Goal: Answer question/provide support: Share knowledge or assist other users

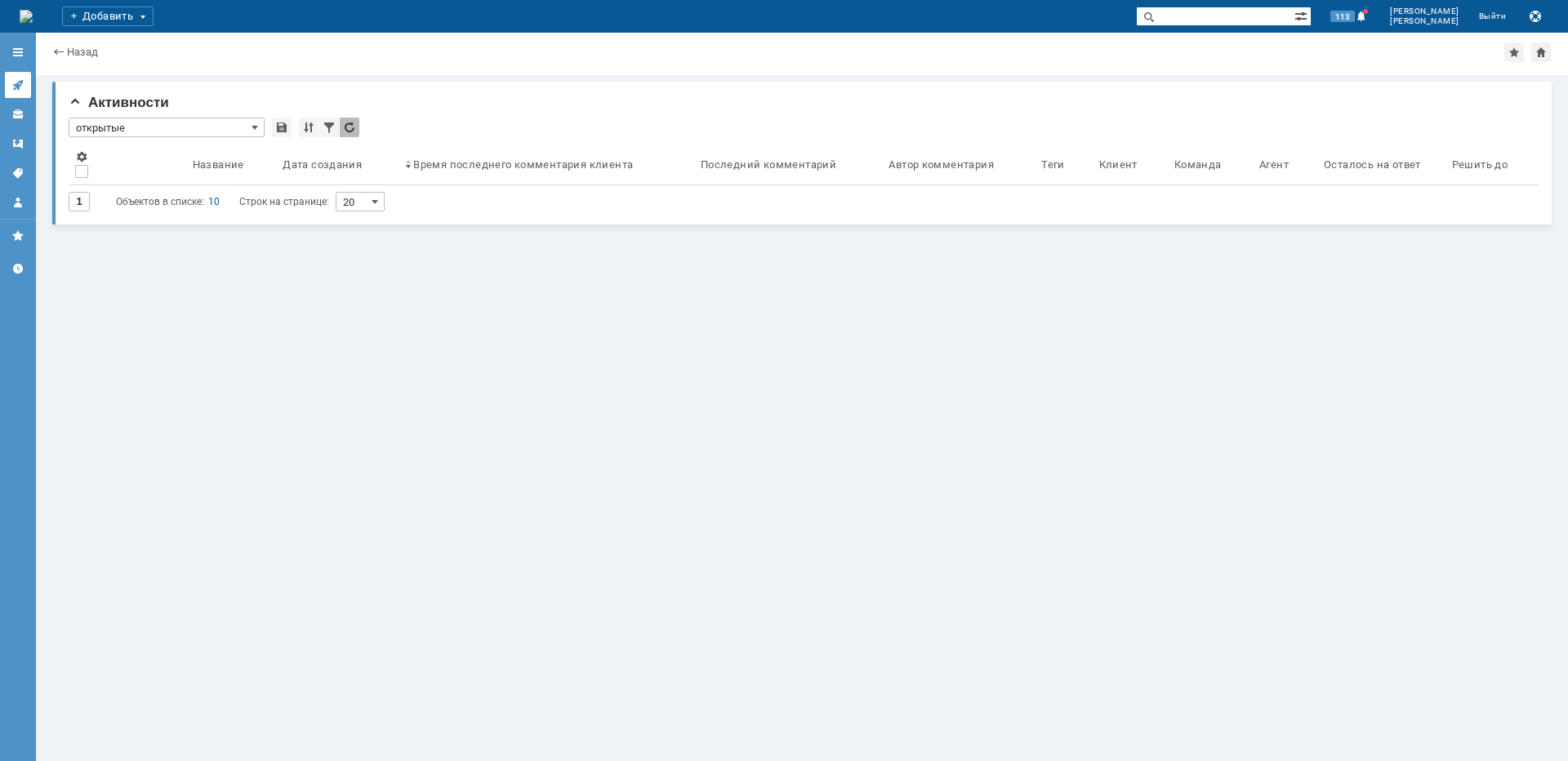
click at [24, 85] on icon at bounding box center [18, 84] width 13 height 13
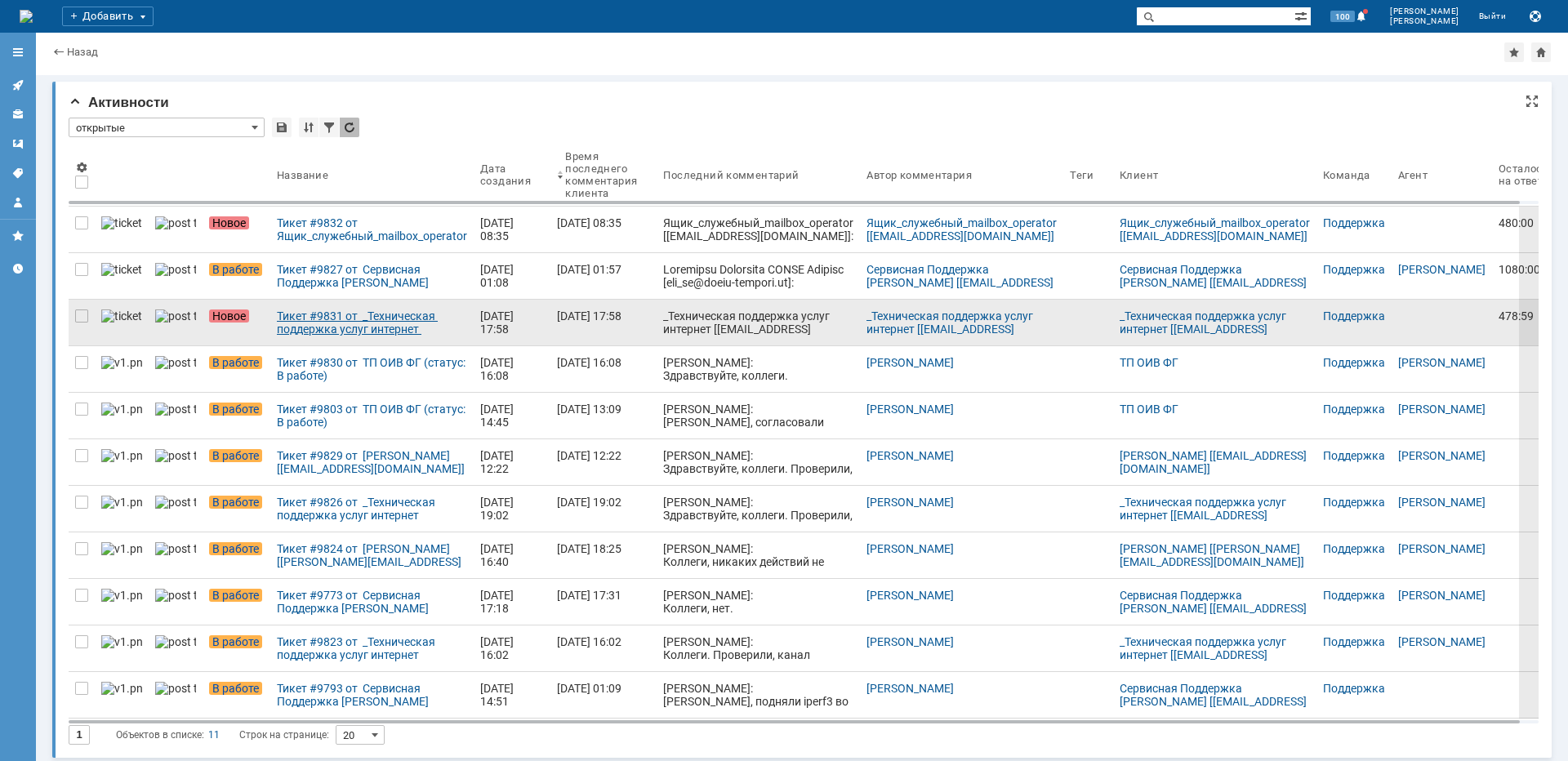
click at [371, 317] on div "Тикет #9831 от _Техническая поддержка услуг интернет [[EMAIL_ADDRESS][DOMAIN_NA…" at bounding box center [372, 322] width 190 height 27
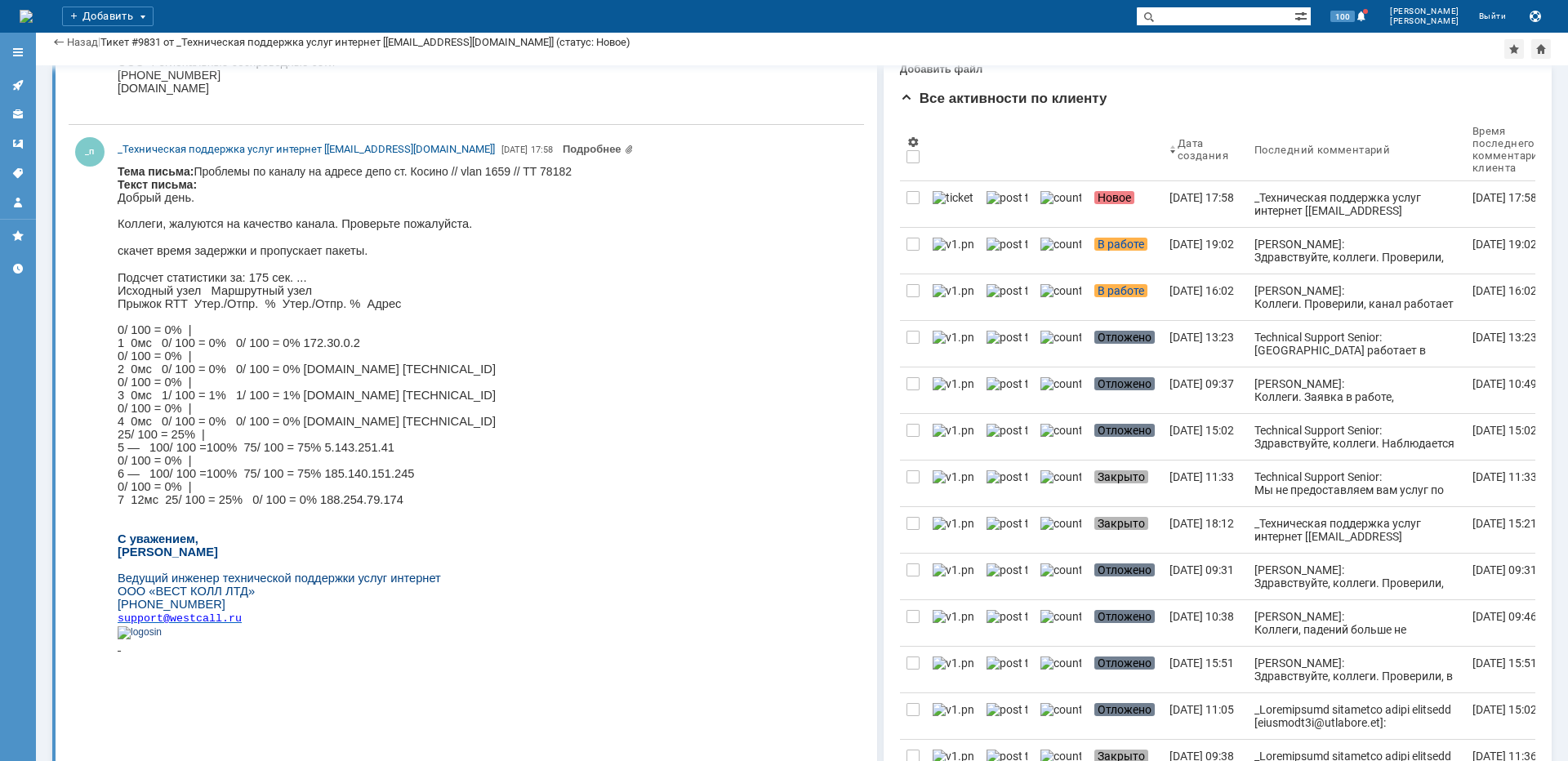
scroll to position [245, 0]
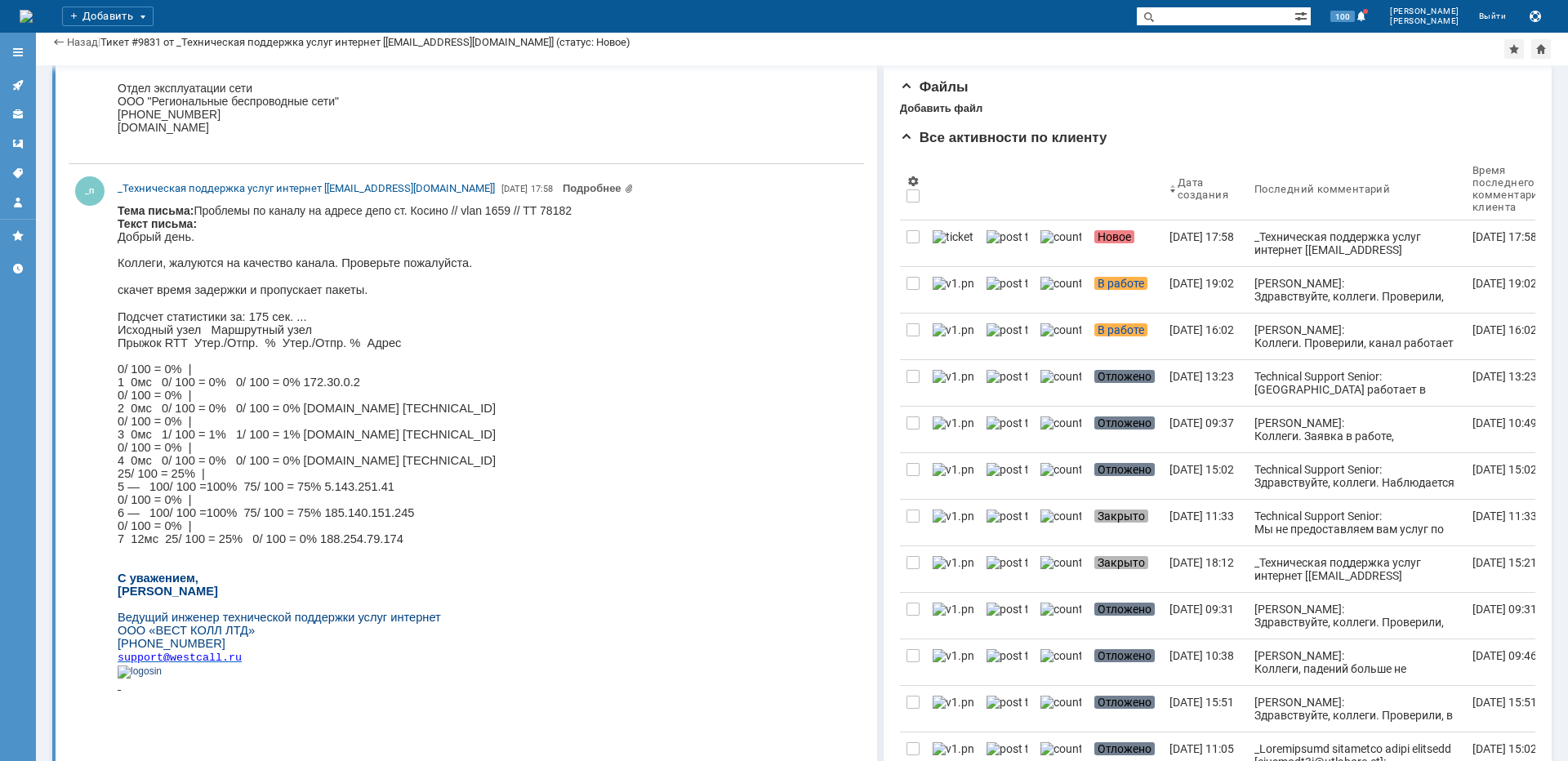
click at [430, 215] on body "Тема письма: Проблемы по каналу на адресе депо ст. Косино // vlan 1659 // TT 78…" at bounding box center [345, 455] width 455 height 501
copy body "[PERSON_NAME]"
click at [24, 80] on icon at bounding box center [18, 84] width 13 height 13
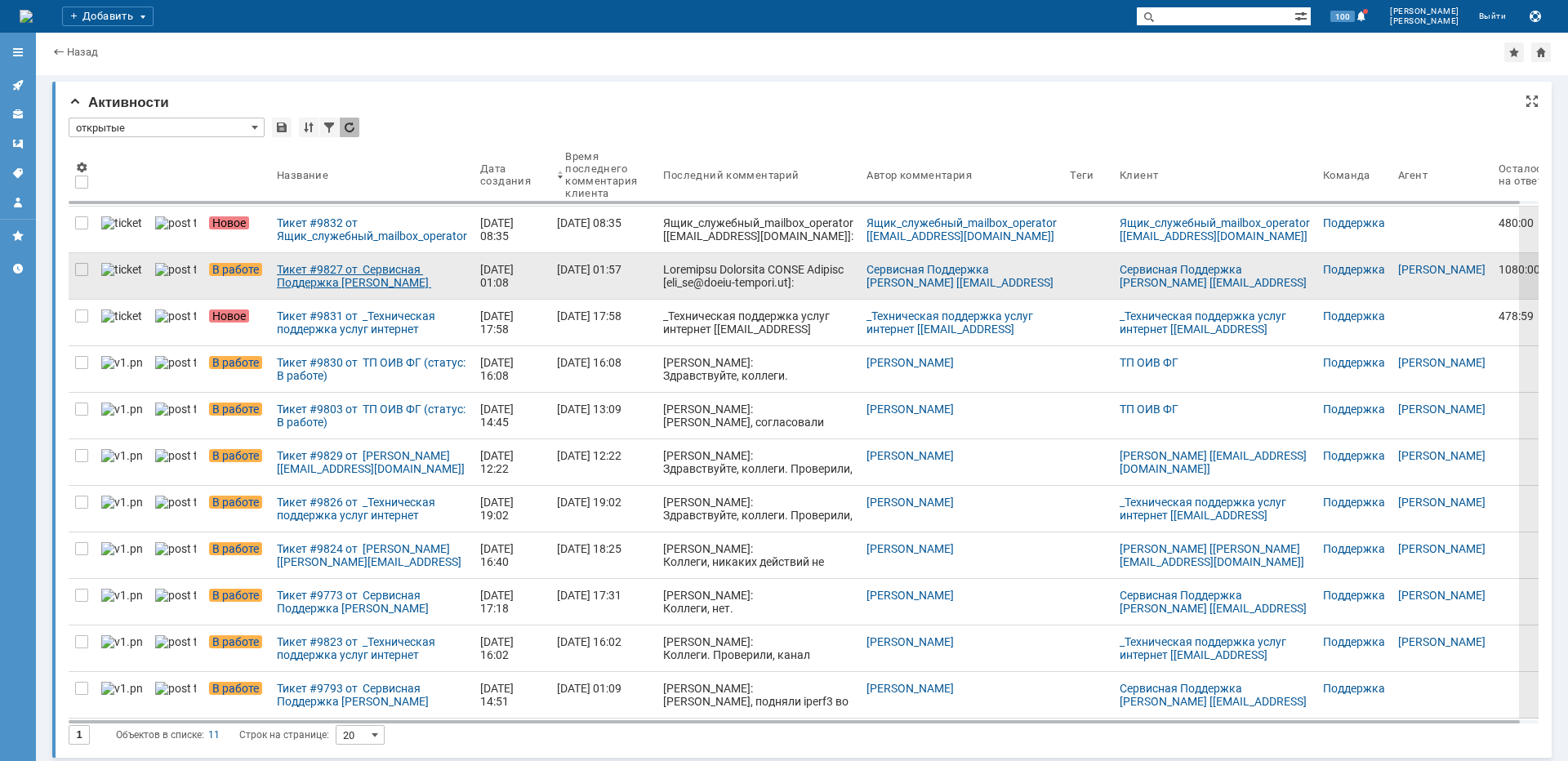
click at [325, 268] on div "Тикет #9827 от Сервисная Поддержка [PERSON_NAME] [[EMAIL_ADDRESS][DOMAIN_NAME]]…" at bounding box center [372, 276] width 190 height 27
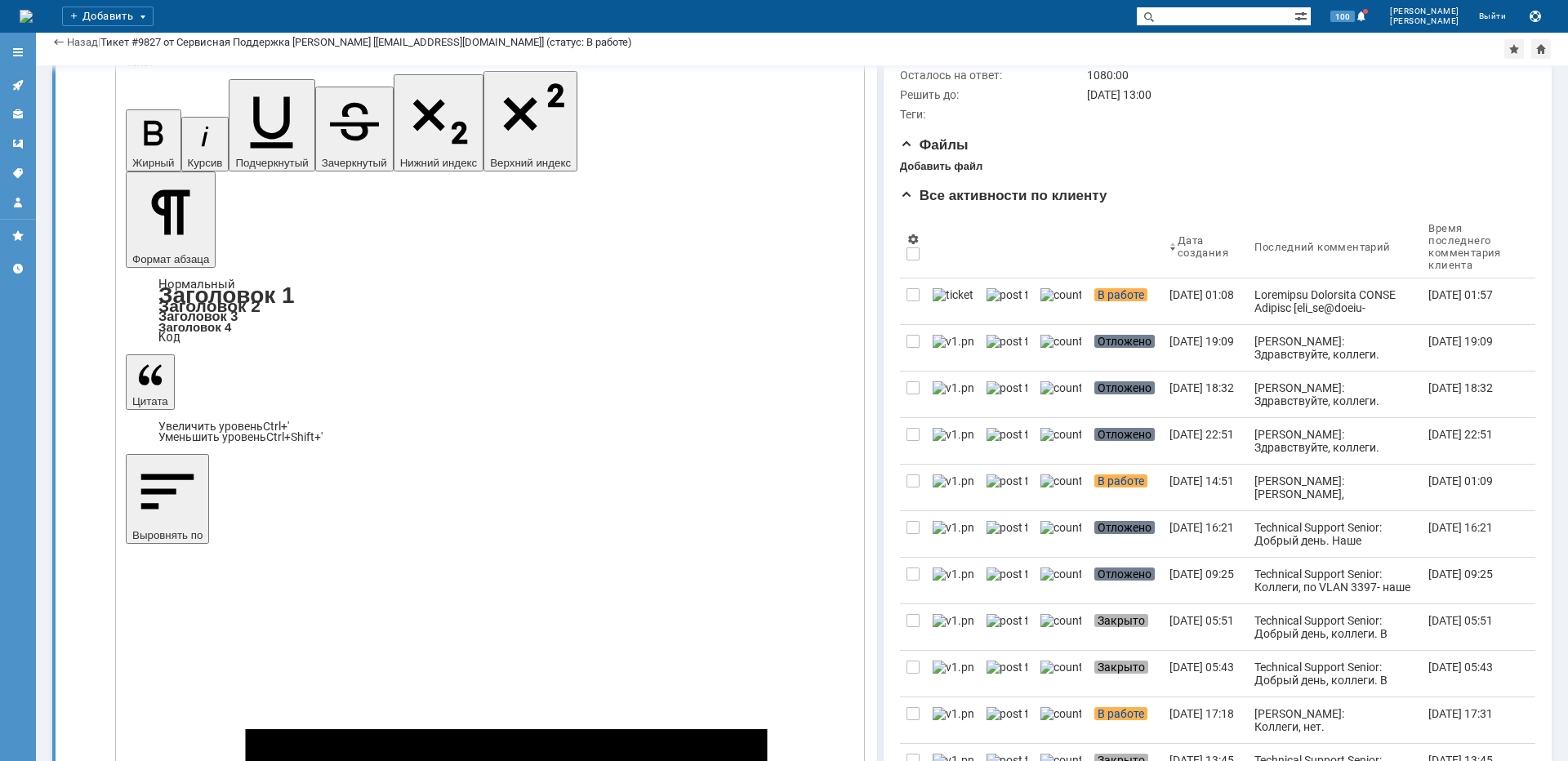
scroll to position [31, 0]
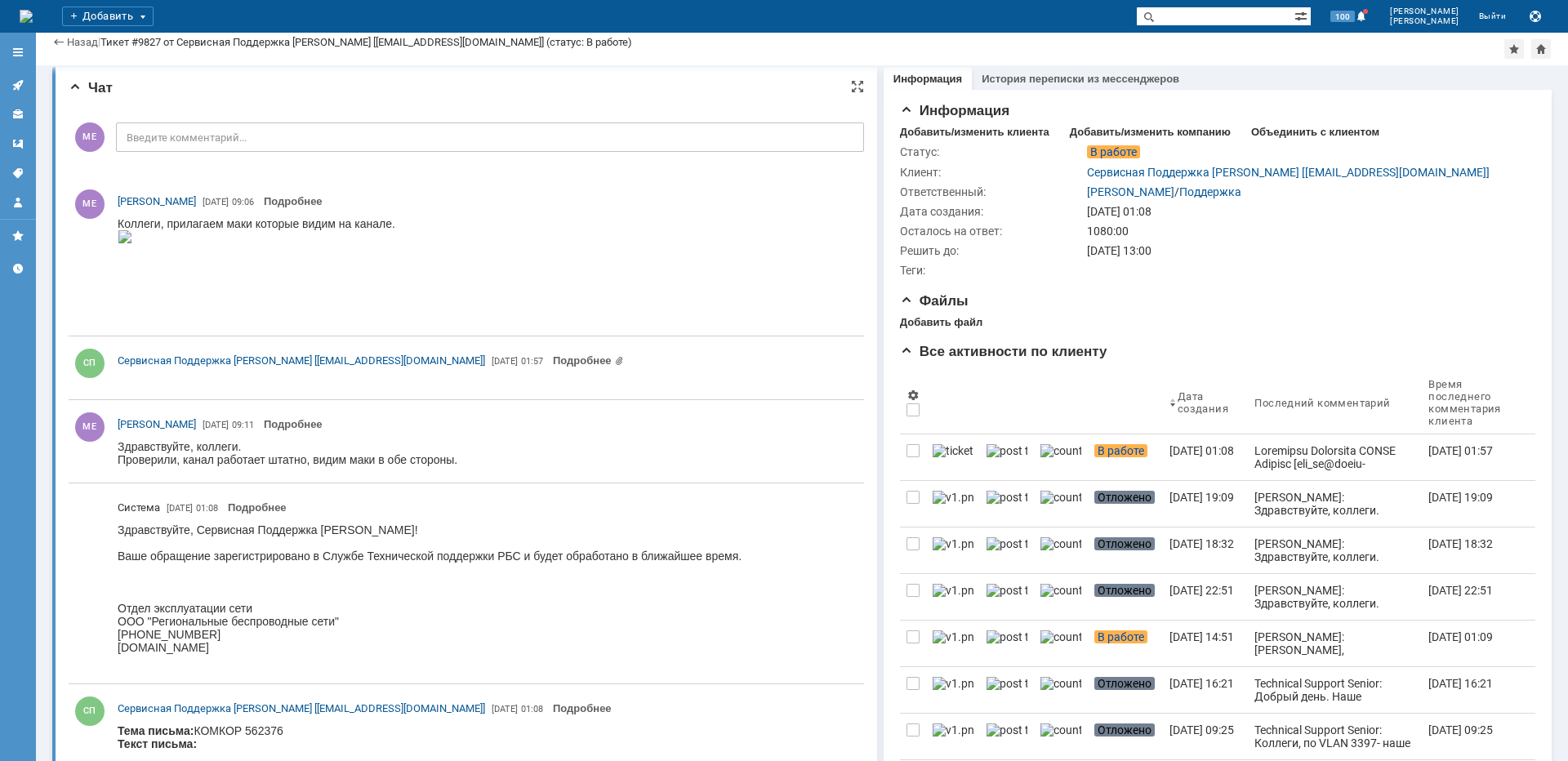
scroll to position [0, 0]
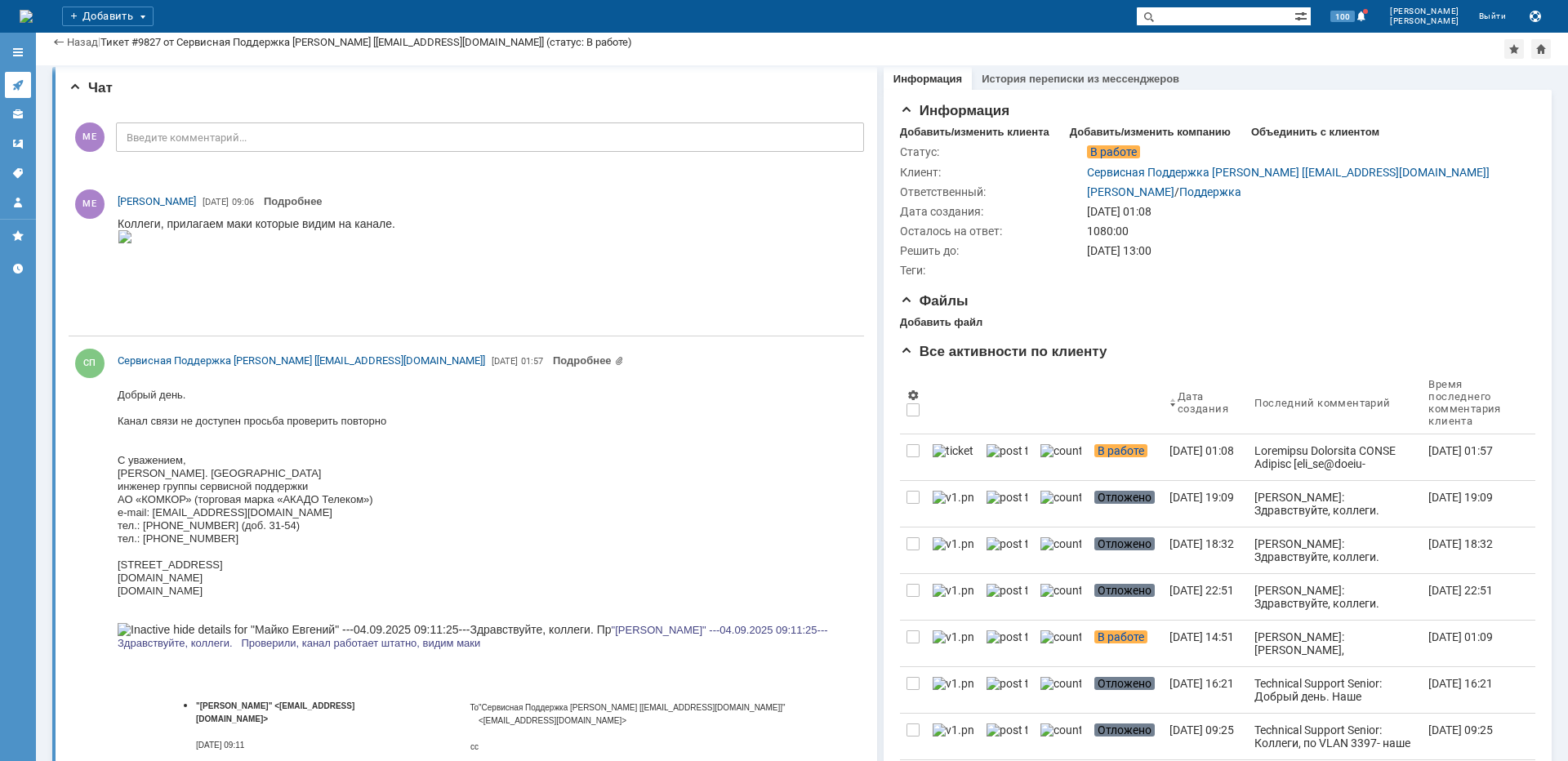
click at [18, 87] on icon at bounding box center [17, 85] width 11 height 11
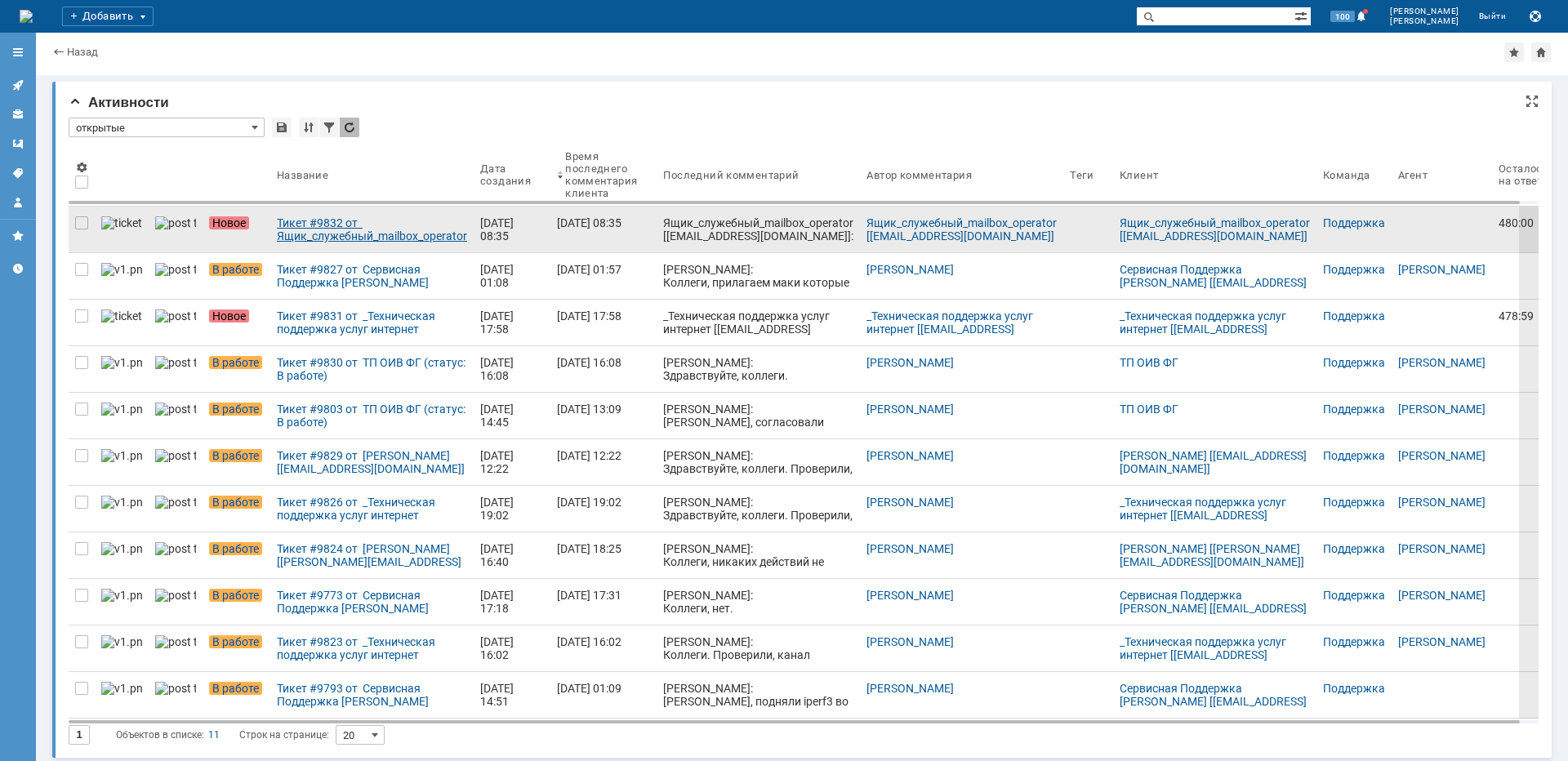
click at [313, 221] on div "Тикет #9832 от Ящик_служебный_mailbox_operator [[EMAIL_ADDRESS][DOMAIN_NAME]] (…" at bounding box center [372, 229] width 190 height 27
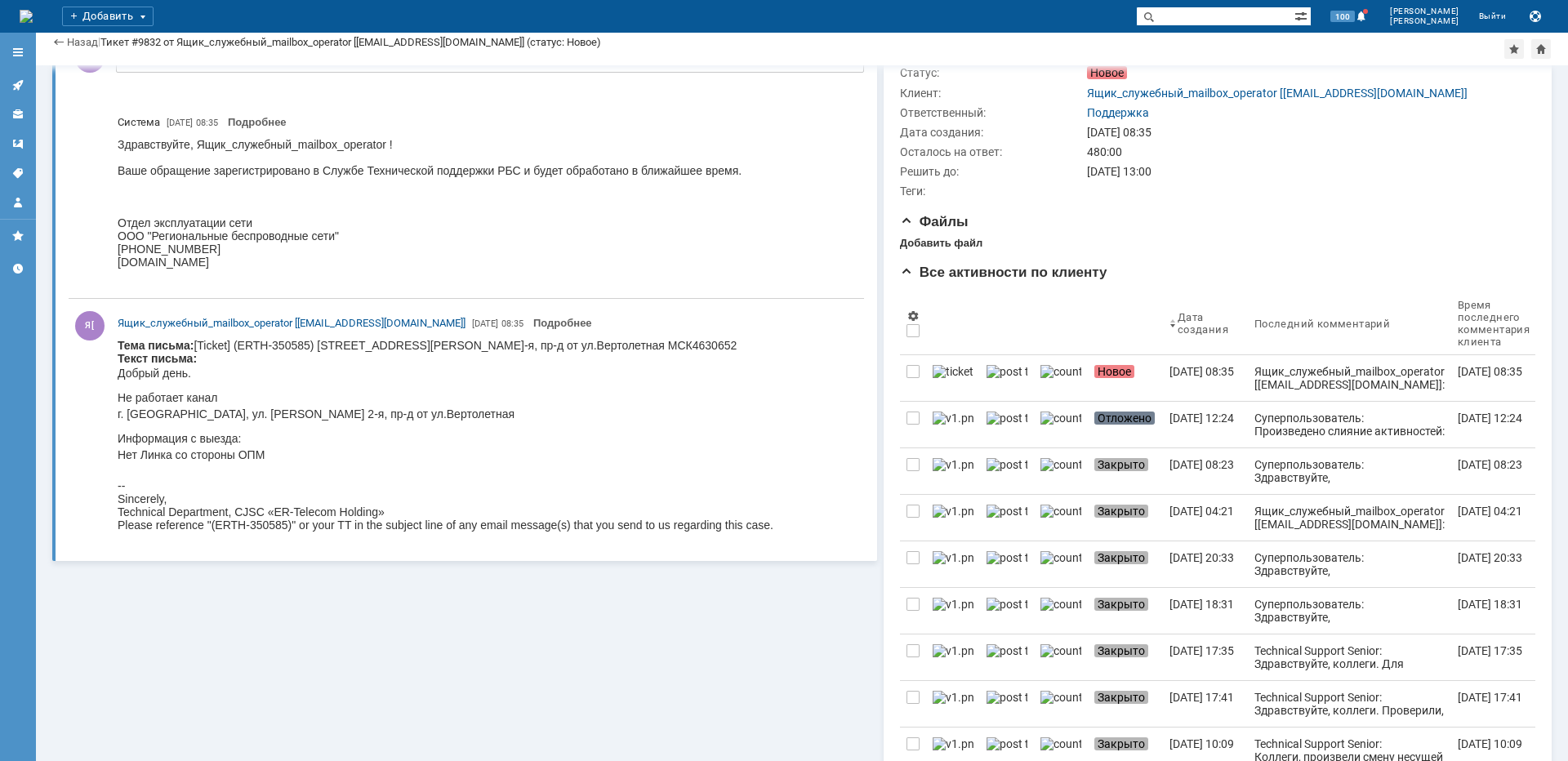
scroll to position [245, 0]
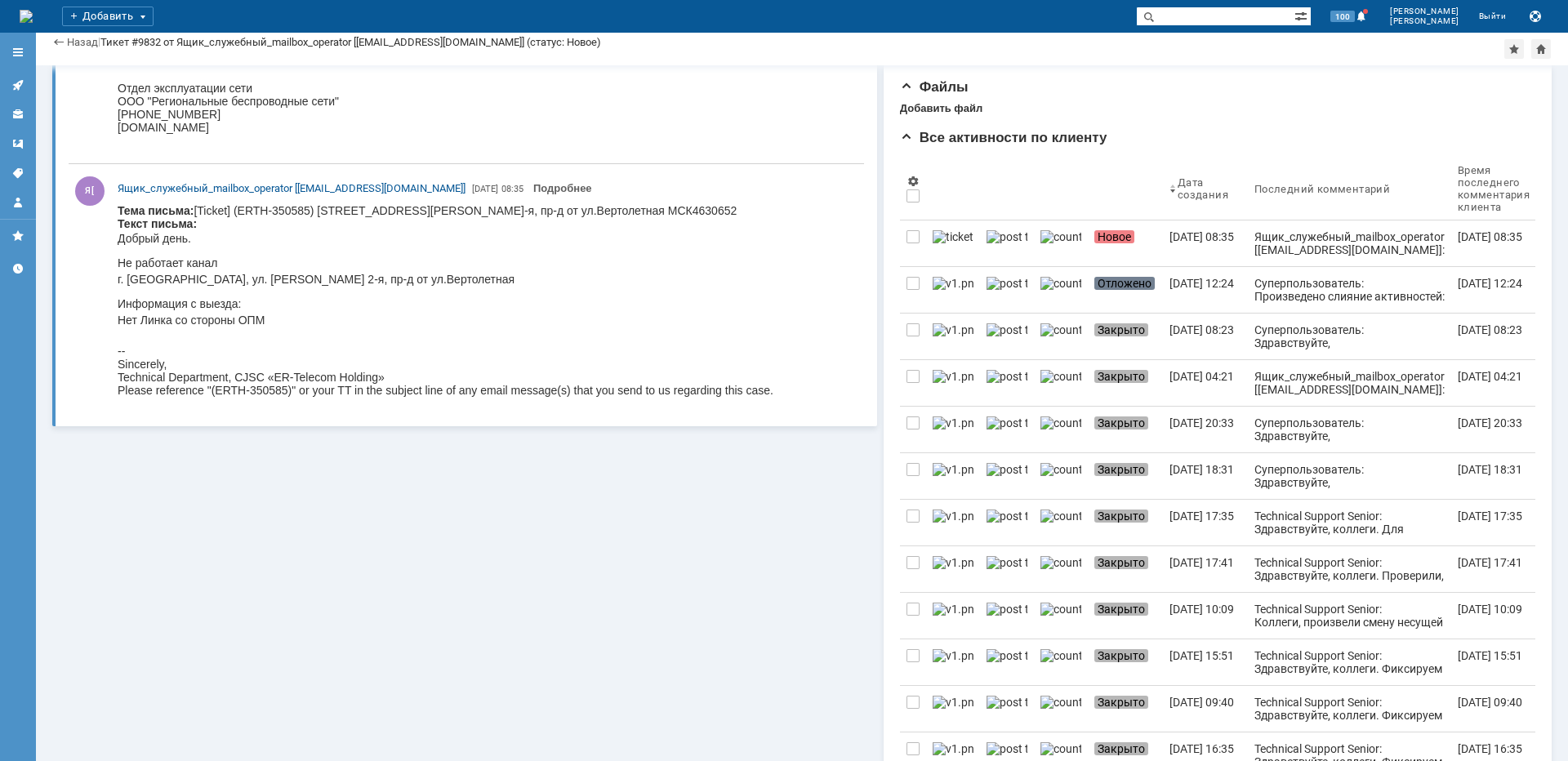
click at [418, 209] on body "Тема письма: [Ticket] (ERTH-350585) [STREET_ADDRESS][PERSON_NAME]-я, пр-д от ул…" at bounding box center [446, 300] width 656 height 192
copy body "[PERSON_NAME]"
click at [1241, 13] on input "text" at bounding box center [1215, 17] width 158 height 20
type input "в"
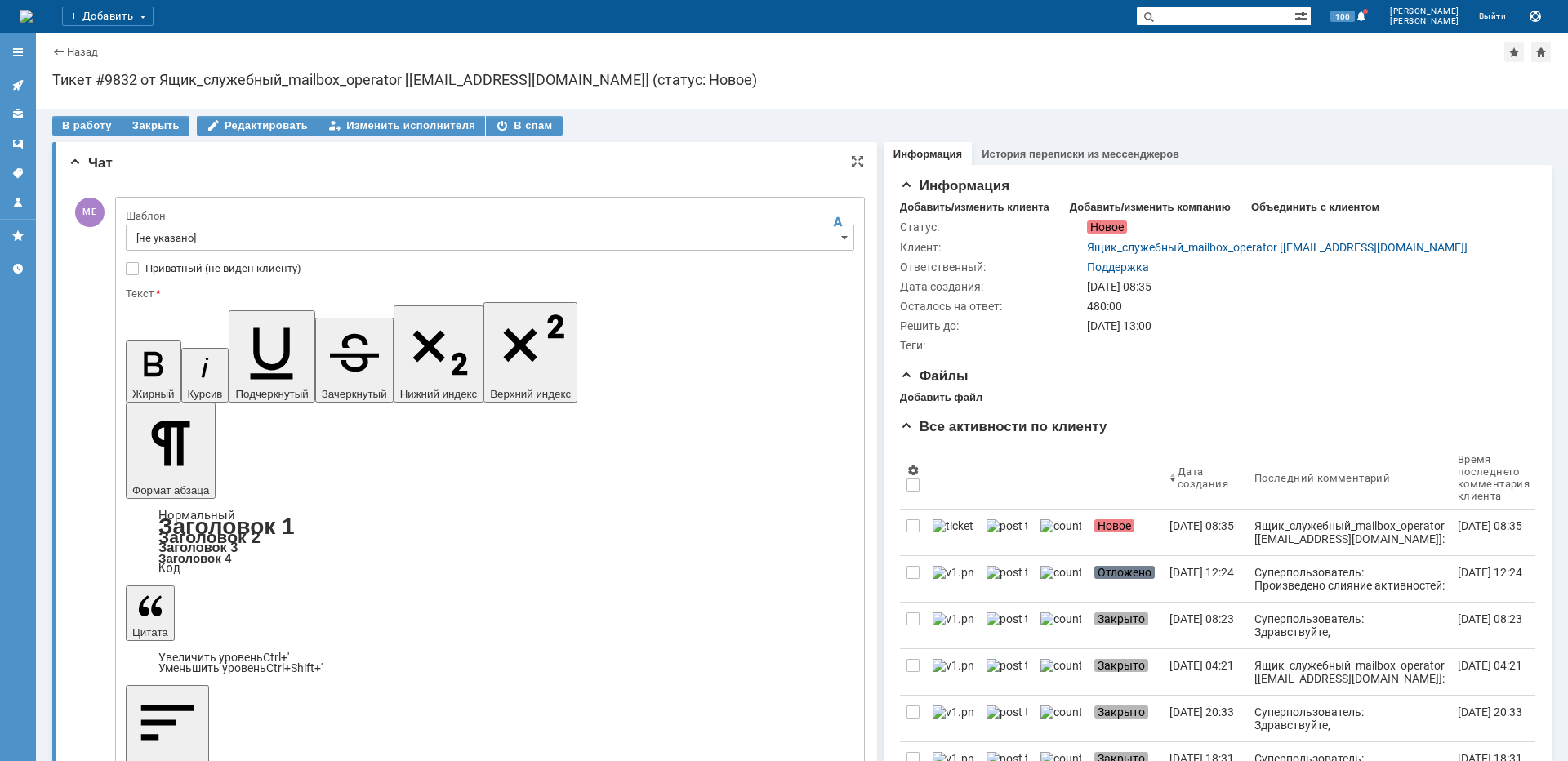
scroll to position [0, 0]
click at [1235, 15] on input "text" at bounding box center [1215, 17] width 158 height 20
type input "[PERSON_NAME]"
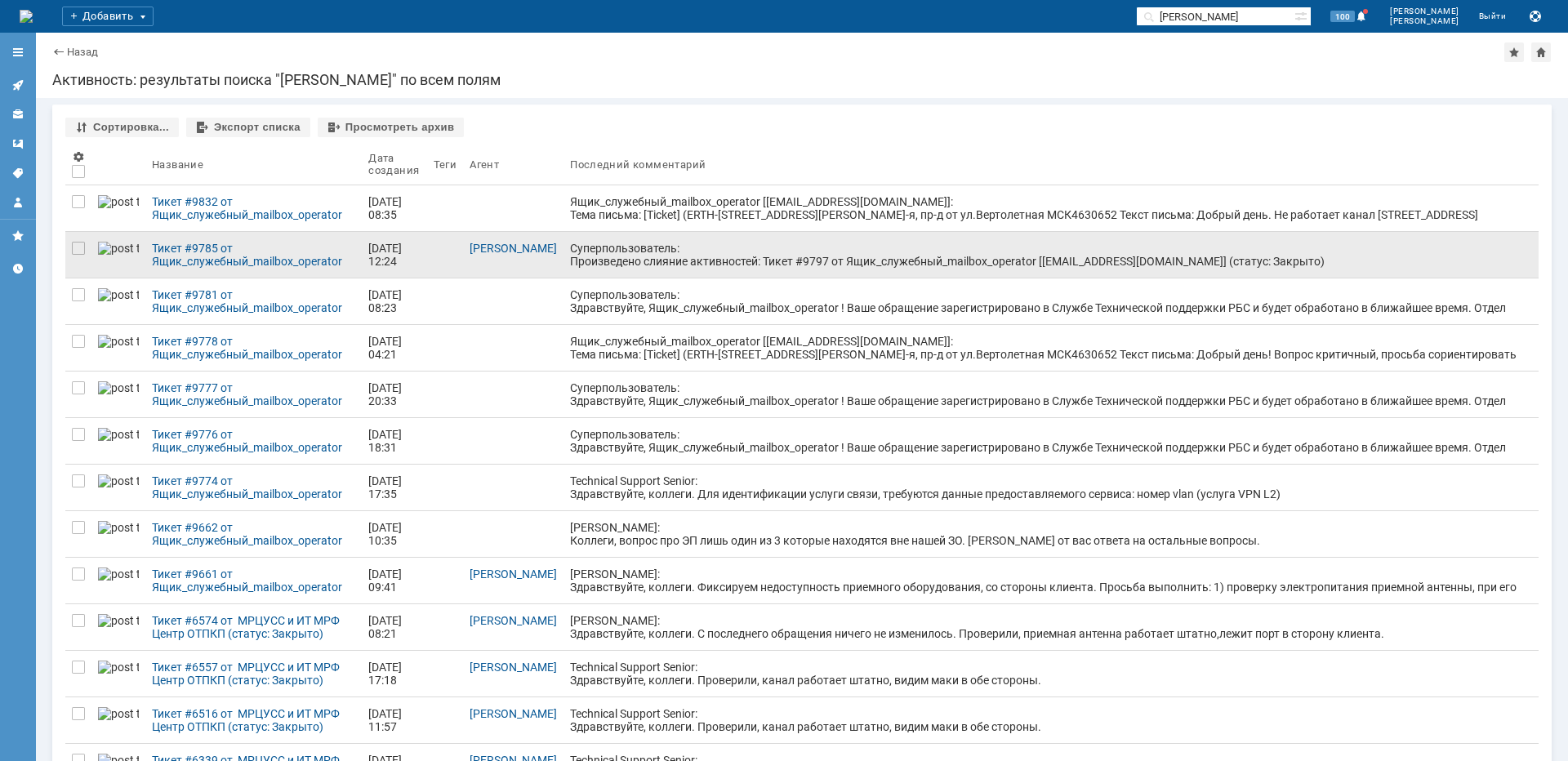
click at [683, 265] on div "Суперпользователь: Произведено слияние активностей: Тикет #9797 от Ящик_служебн…" at bounding box center [1052, 254] width 962 height 27
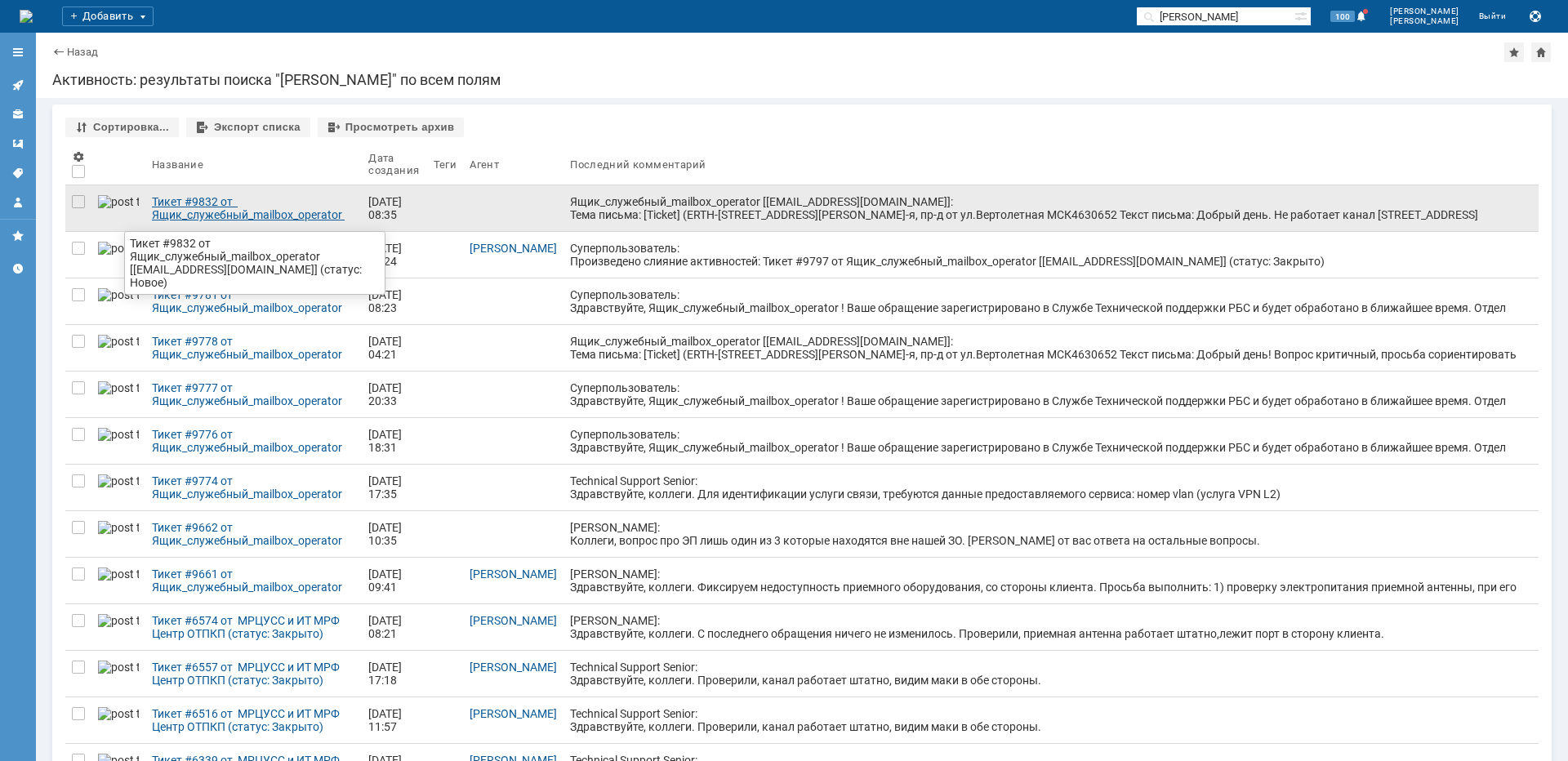
click at [269, 216] on div "Тикет #9832 от Ящик_служебный_mailbox_operator [[EMAIL_ADDRESS][DOMAIN_NAME]] (…" at bounding box center [253, 208] width 203 height 27
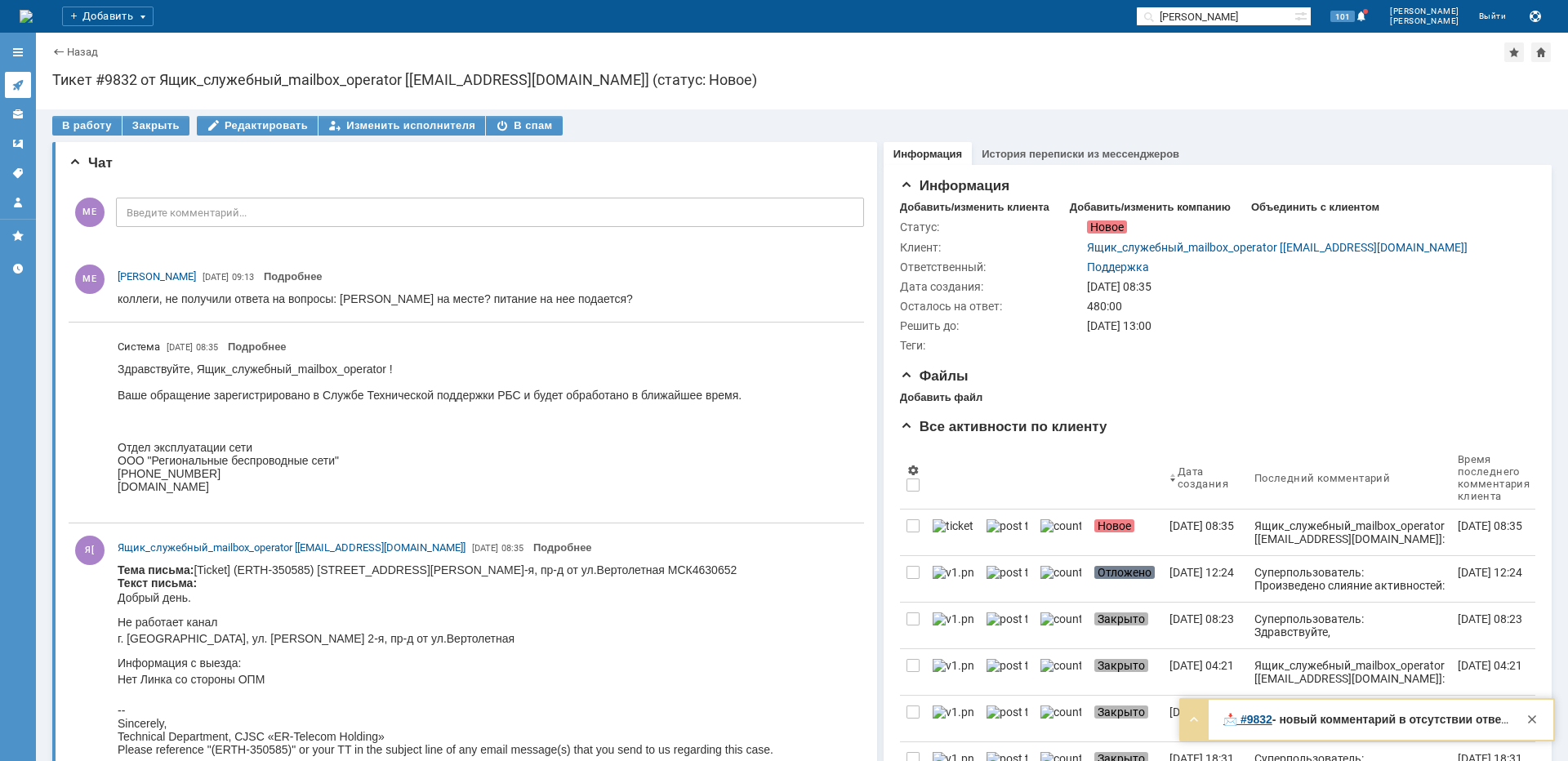
click at [19, 85] on icon at bounding box center [17, 85] width 11 height 11
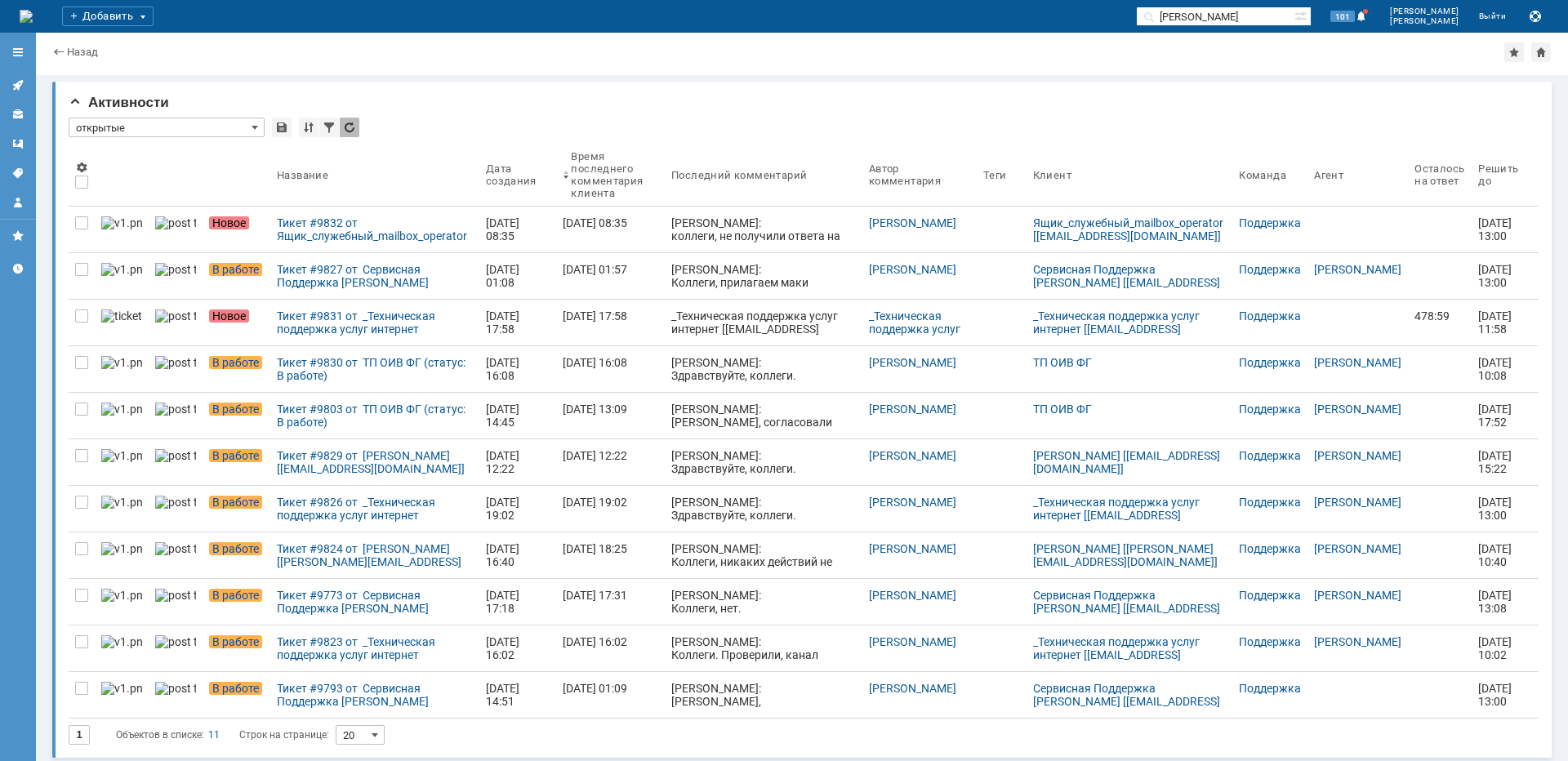
click at [362, 239] on div "Тикет #9832 от Ящик_служебный_mailbox_operator [[EMAIL_ADDRESS][DOMAIN_NAME]] (…" at bounding box center [375, 229] width 196 height 27
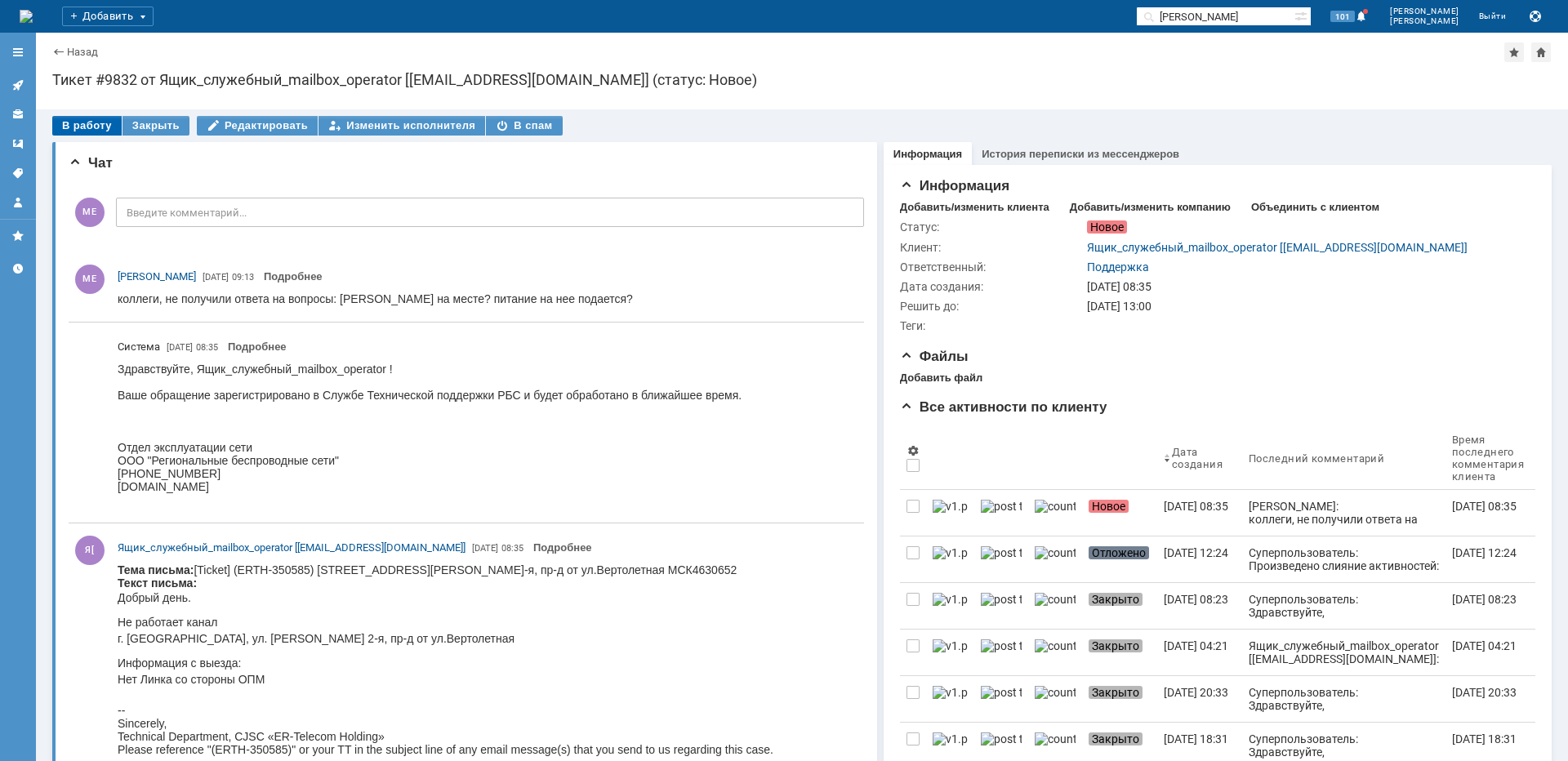
click at [90, 124] on div "В работу" at bounding box center [86, 126] width 70 height 20
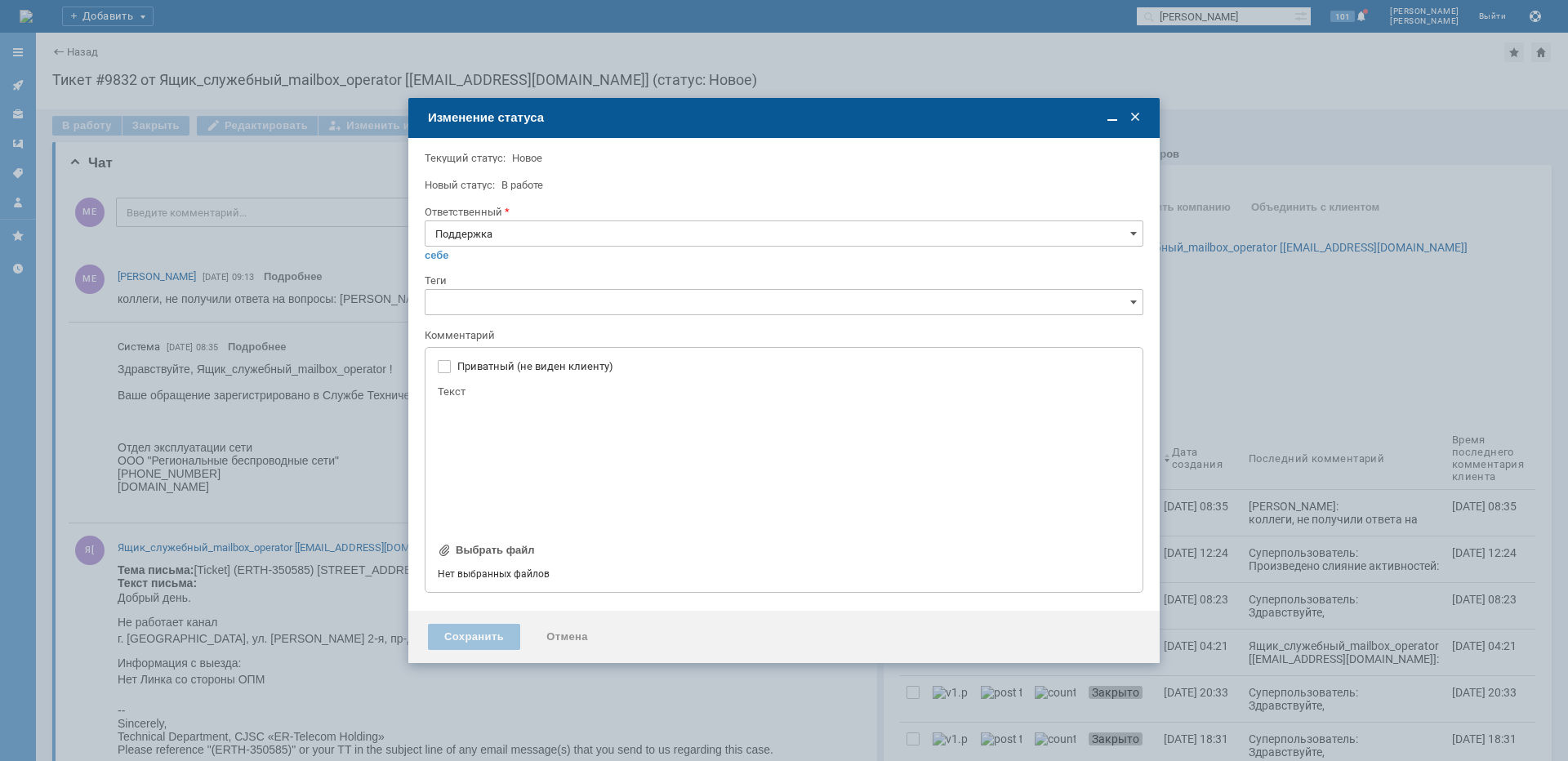
type input "[не указано]"
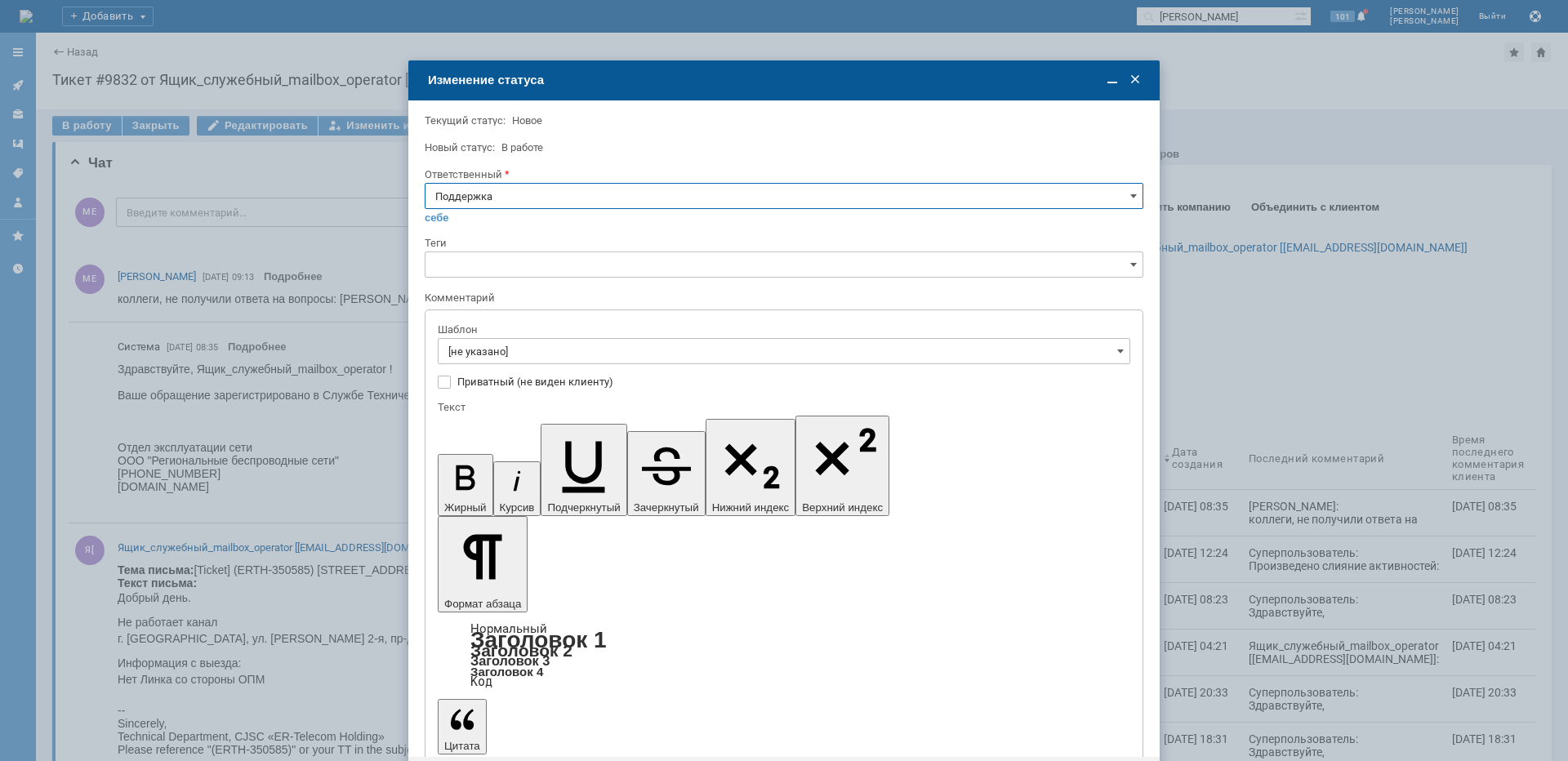
click at [501, 187] on input "Поддержка" at bounding box center [784, 195] width 719 height 27
click at [478, 357] on span "[PERSON_NAME]" at bounding box center [784, 360] width 697 height 13
type input "[PERSON_NAME]"
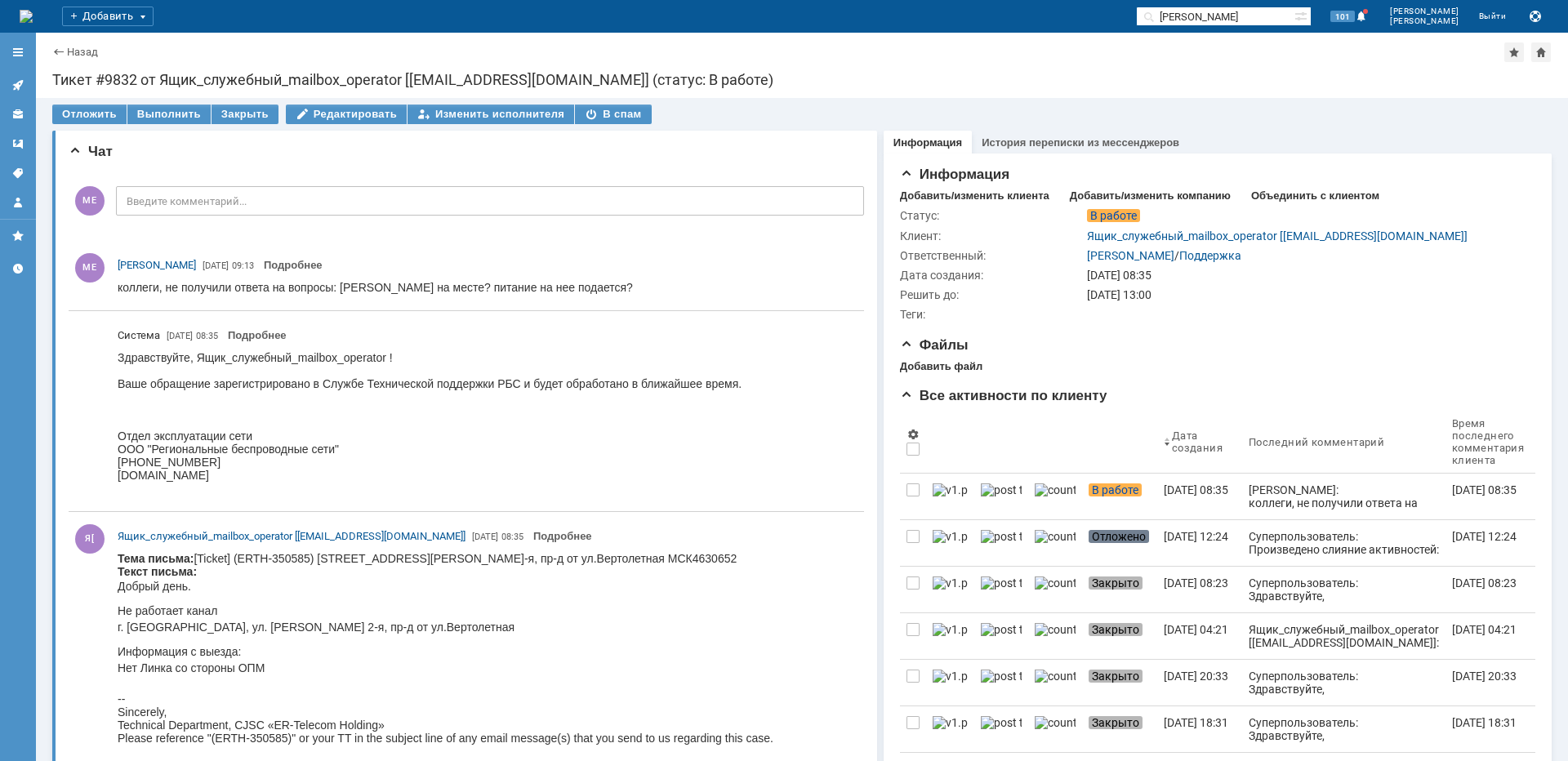
click at [17, 91] on div at bounding box center [18, 84] width 13 height 13
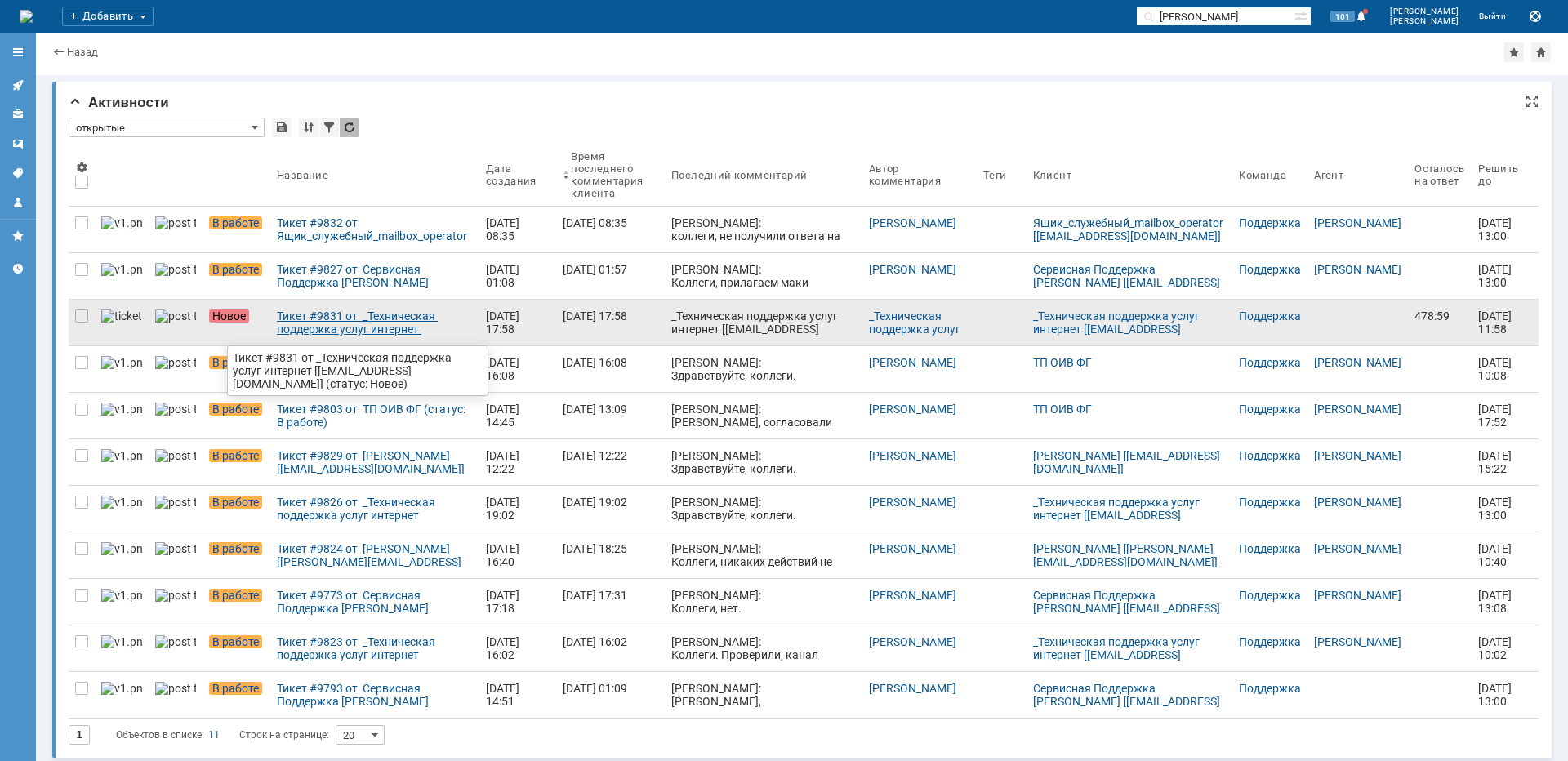
click at [365, 339] on link "Тикет #9831 от _Техническая поддержка услуг интернет [[EMAIL_ADDRESS][DOMAIN_NA…" at bounding box center [374, 322] width 209 height 46
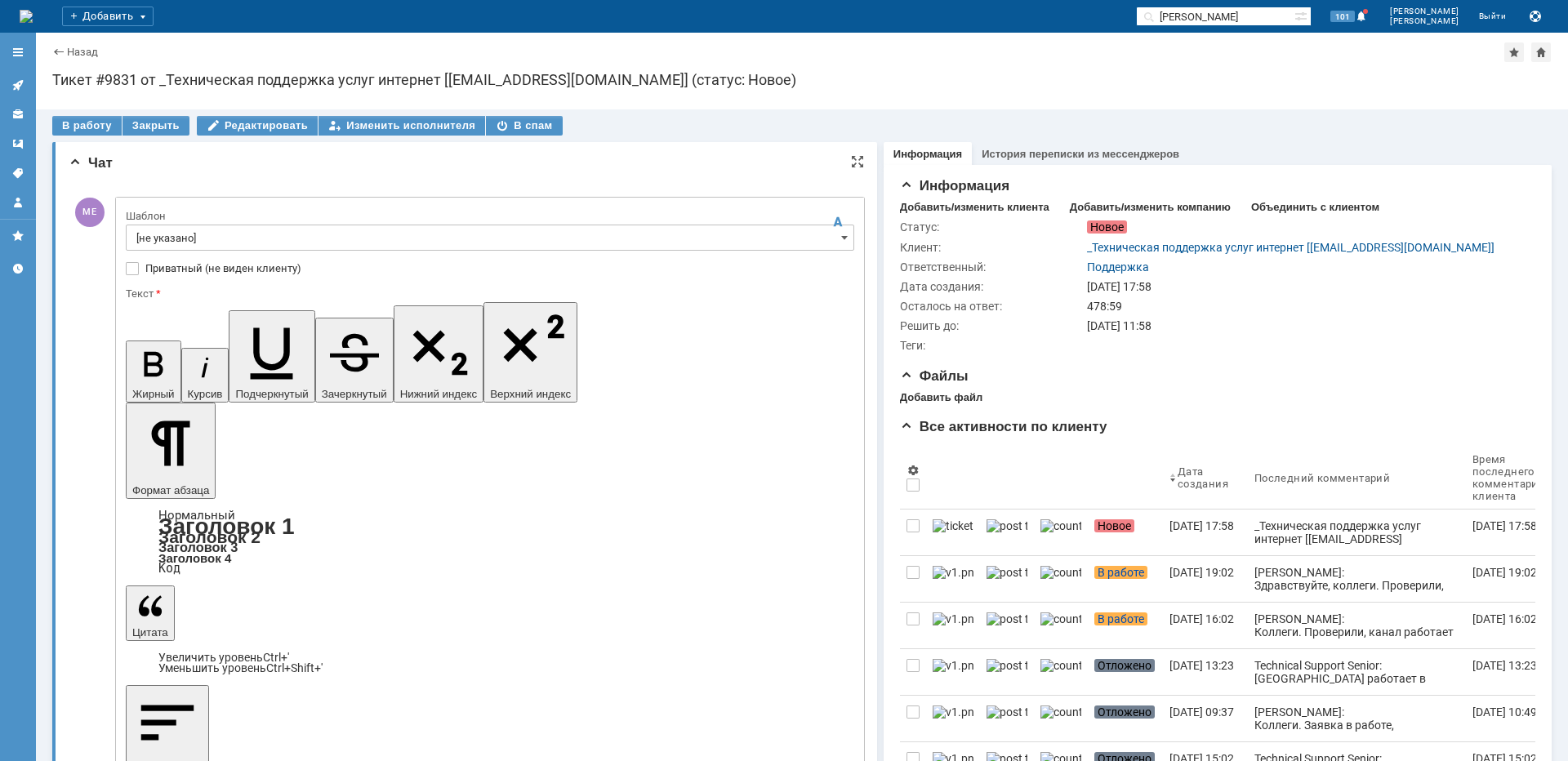
click at [308, 226] on input "[не указано]" at bounding box center [490, 238] width 729 height 27
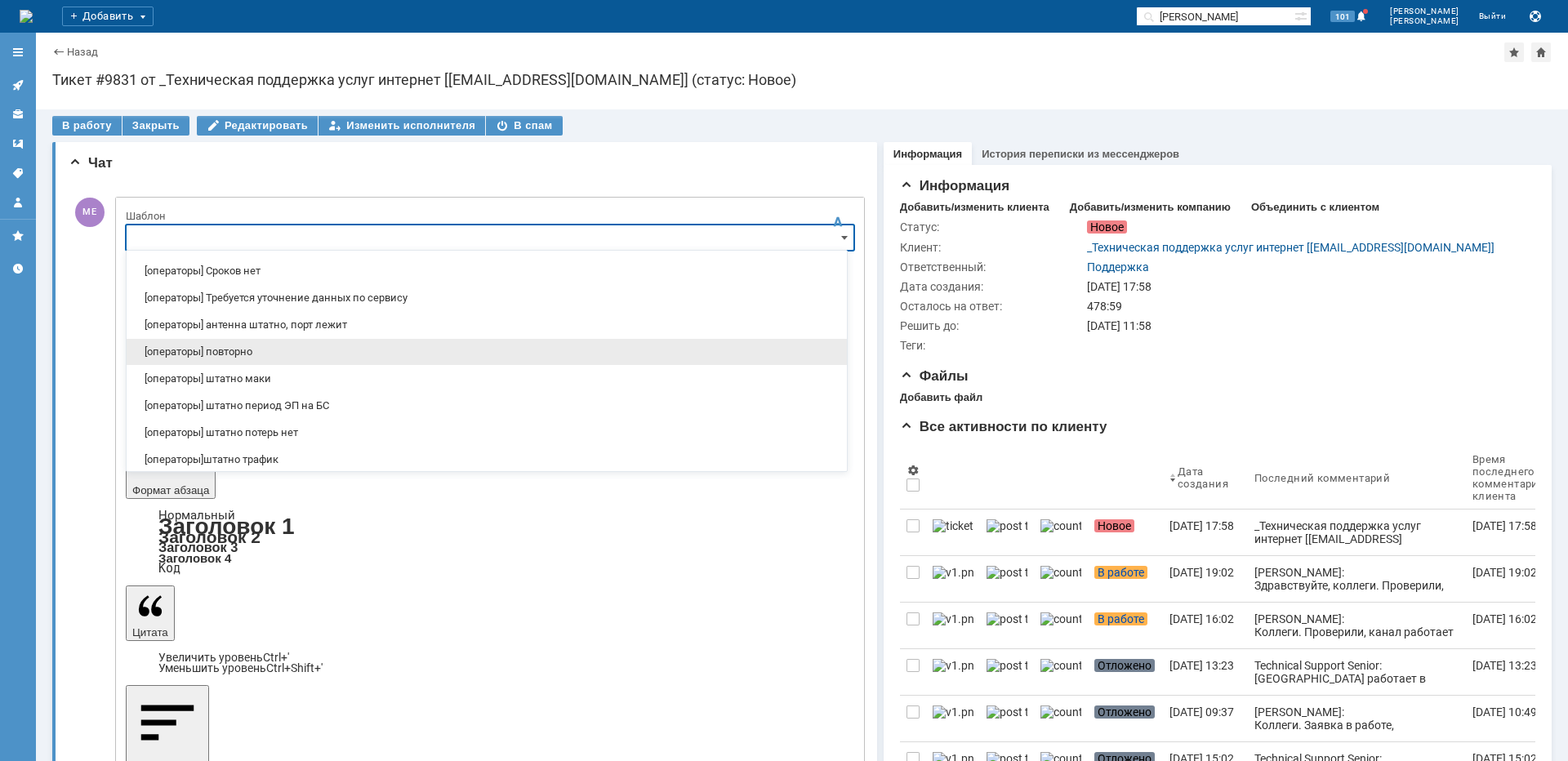
scroll to position [163, 0]
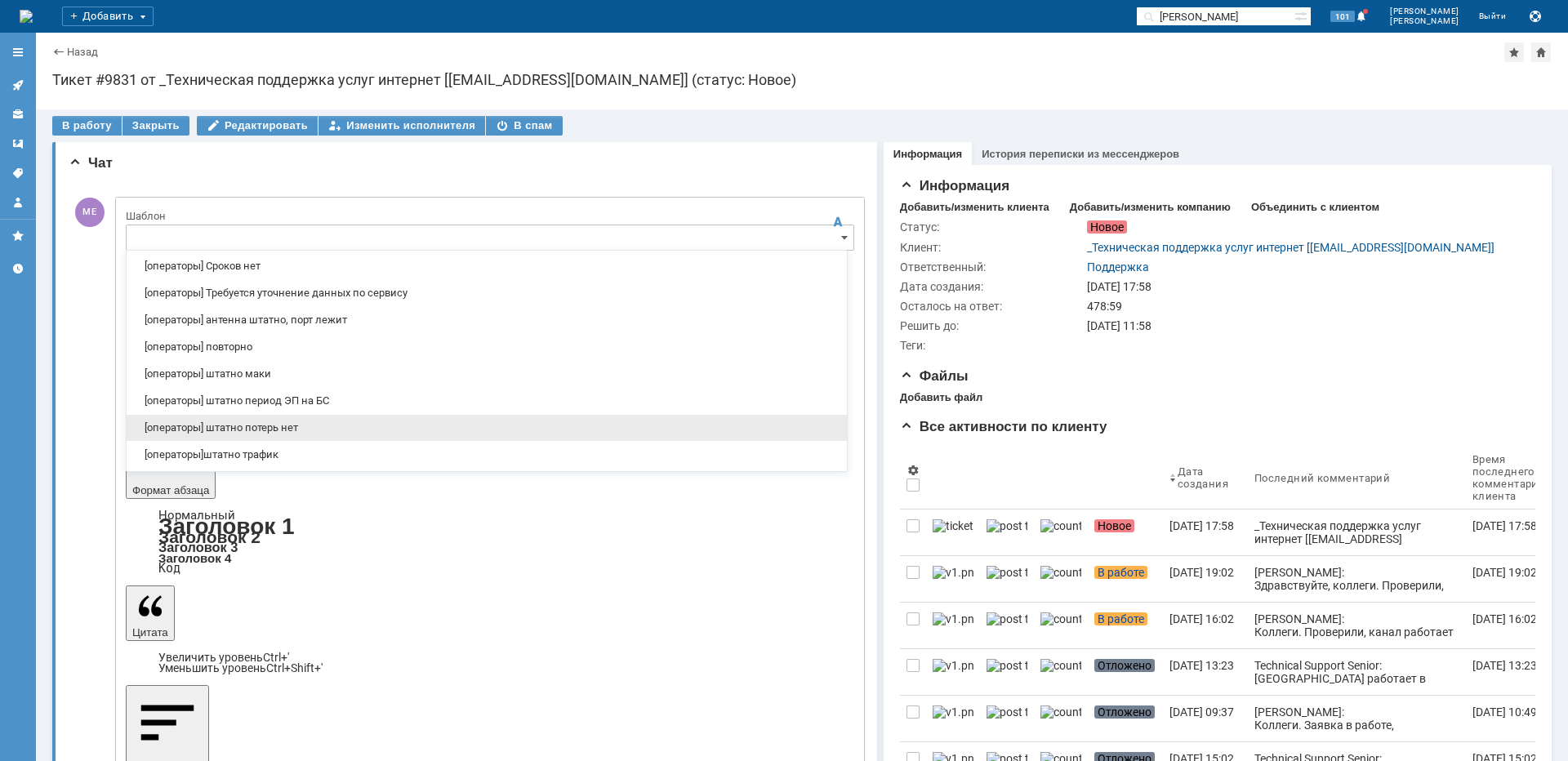
click at [348, 421] on span "[операторы] штатно потерь нет" at bounding box center [487, 427] width 701 height 13
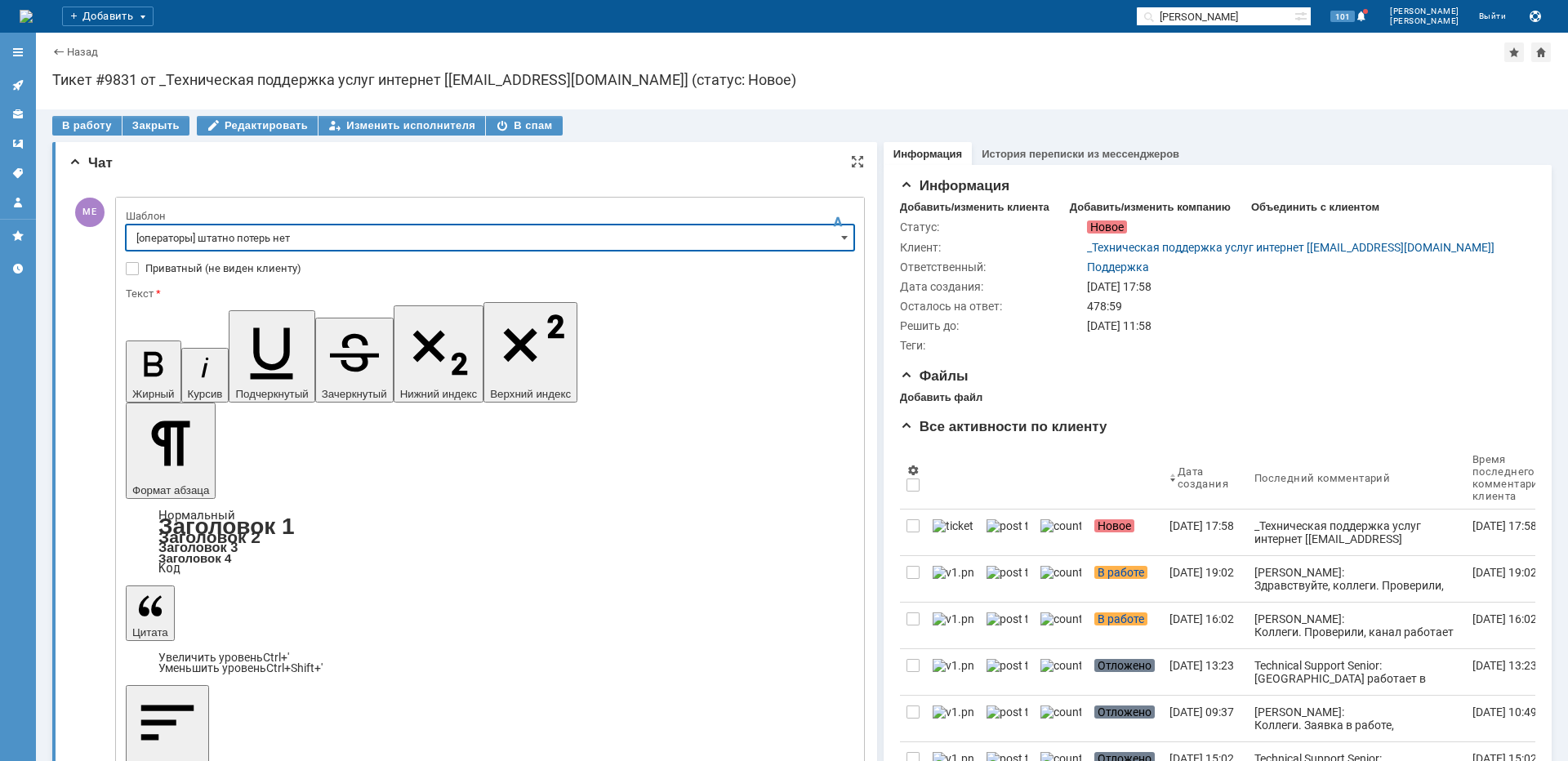
type input "[операторы] штатно потерь нет"
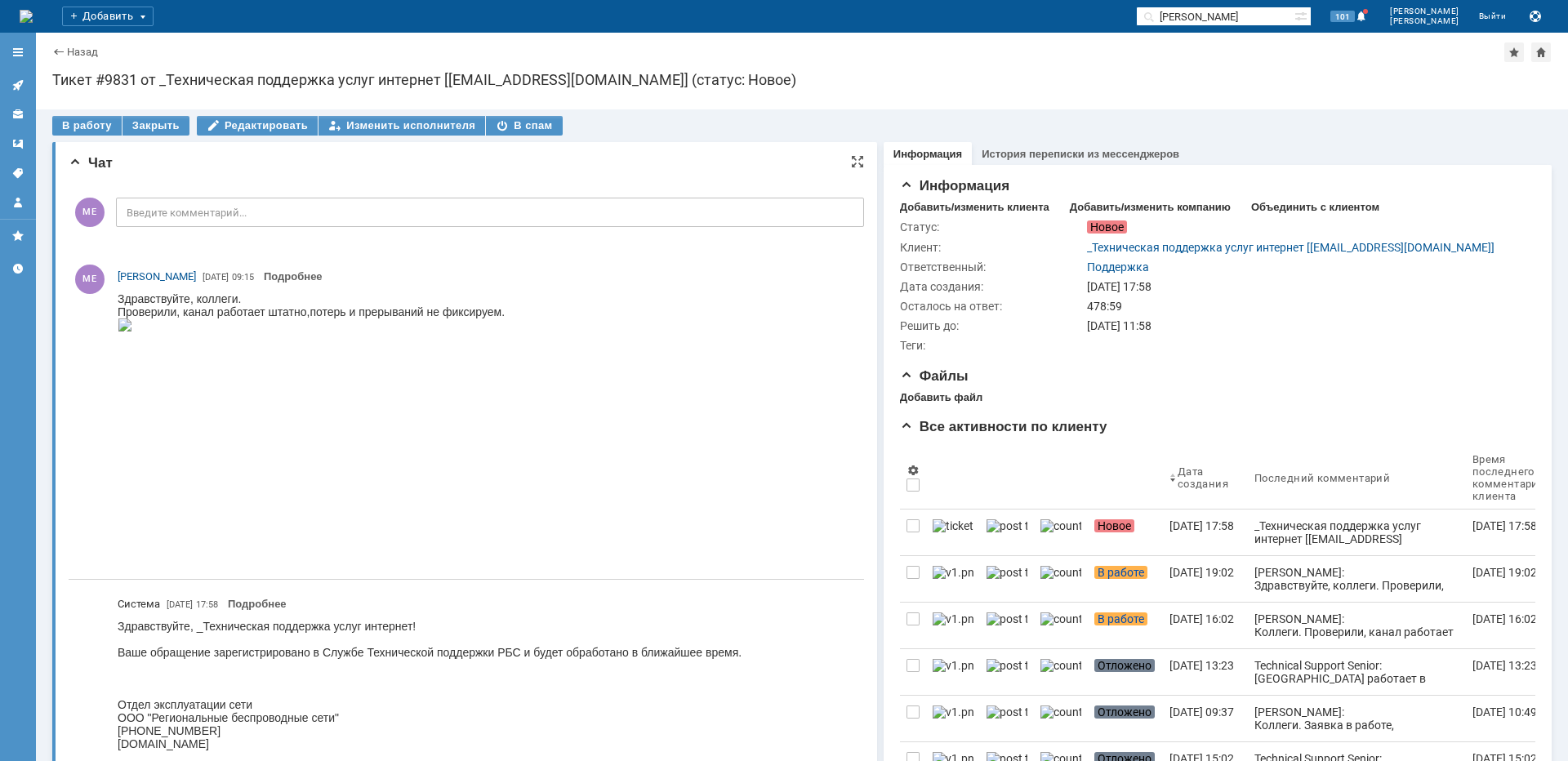
scroll to position [0, 0]
click at [27, 82] on link at bounding box center [18, 84] width 27 height 27
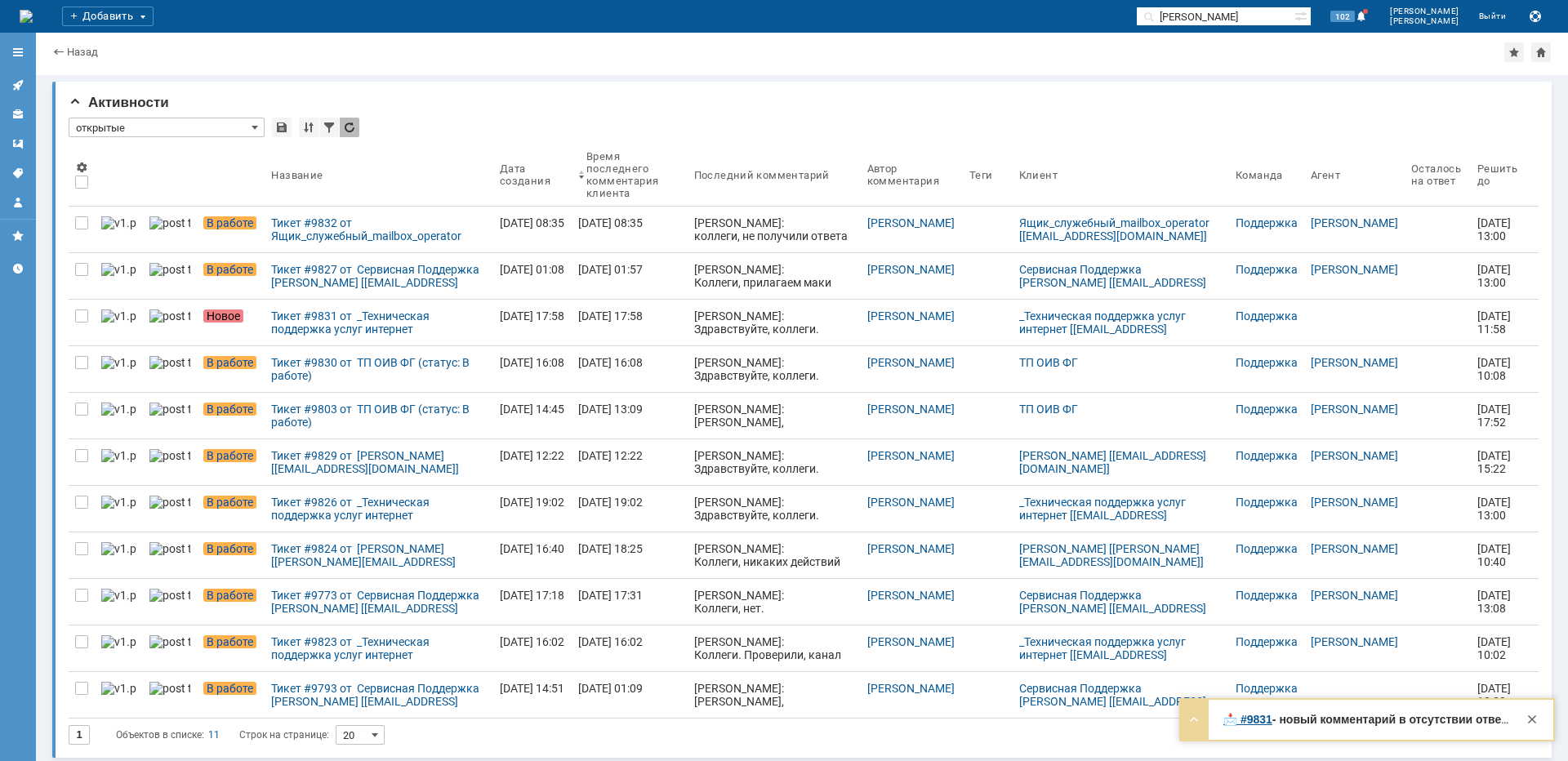
click at [386, 328] on div "Тикет #9831 от _Техническая поддержка услуг интернет [[EMAIL_ADDRESS][DOMAIN_NA…" at bounding box center [378, 322] width 215 height 27
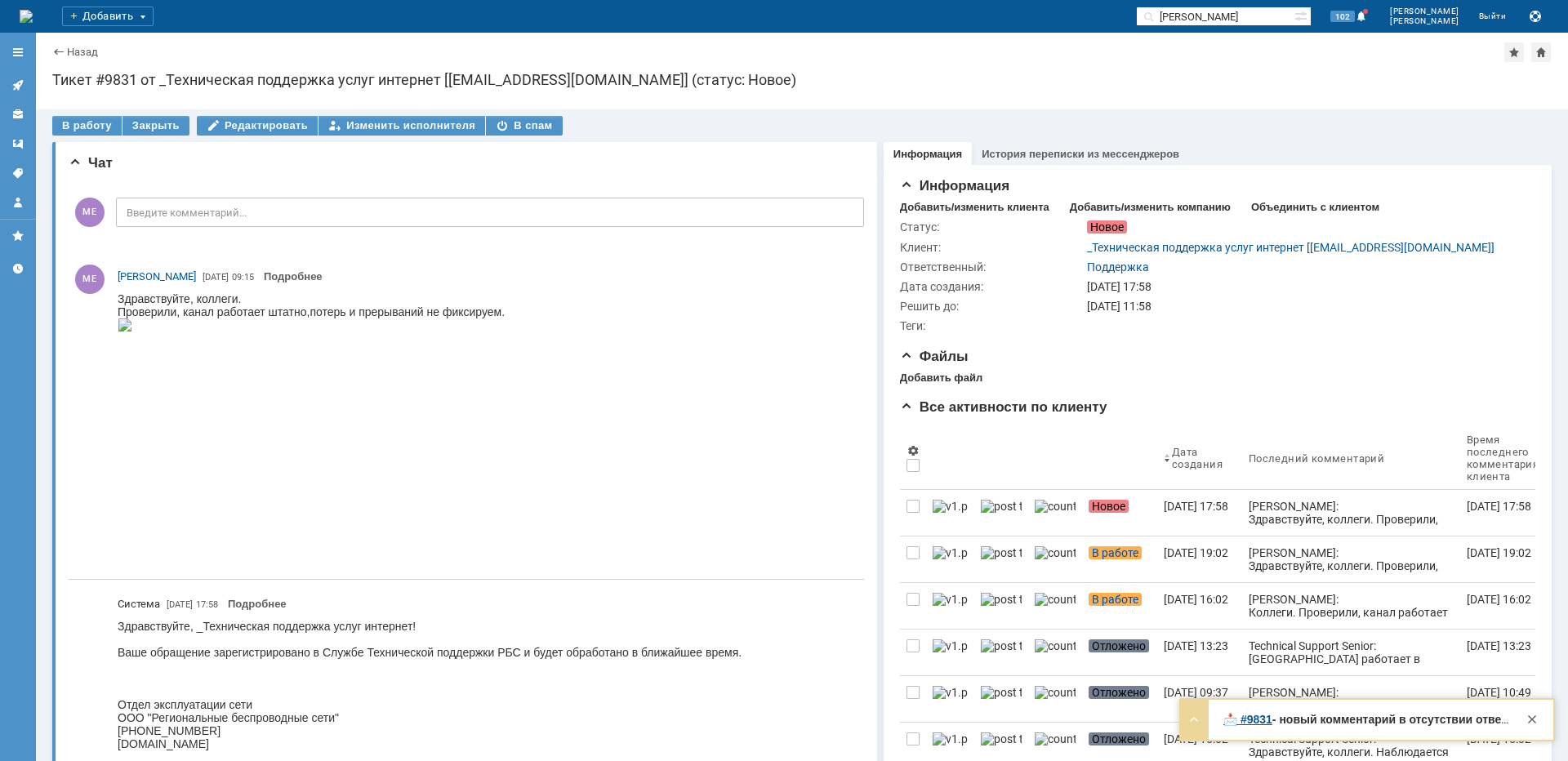
drag, startPoint x: 93, startPoint y: 122, endPoint x: 112, endPoint y: 129, distance: 20.2
click at [93, 123] on div "В работу" at bounding box center [86, 126] width 70 height 20
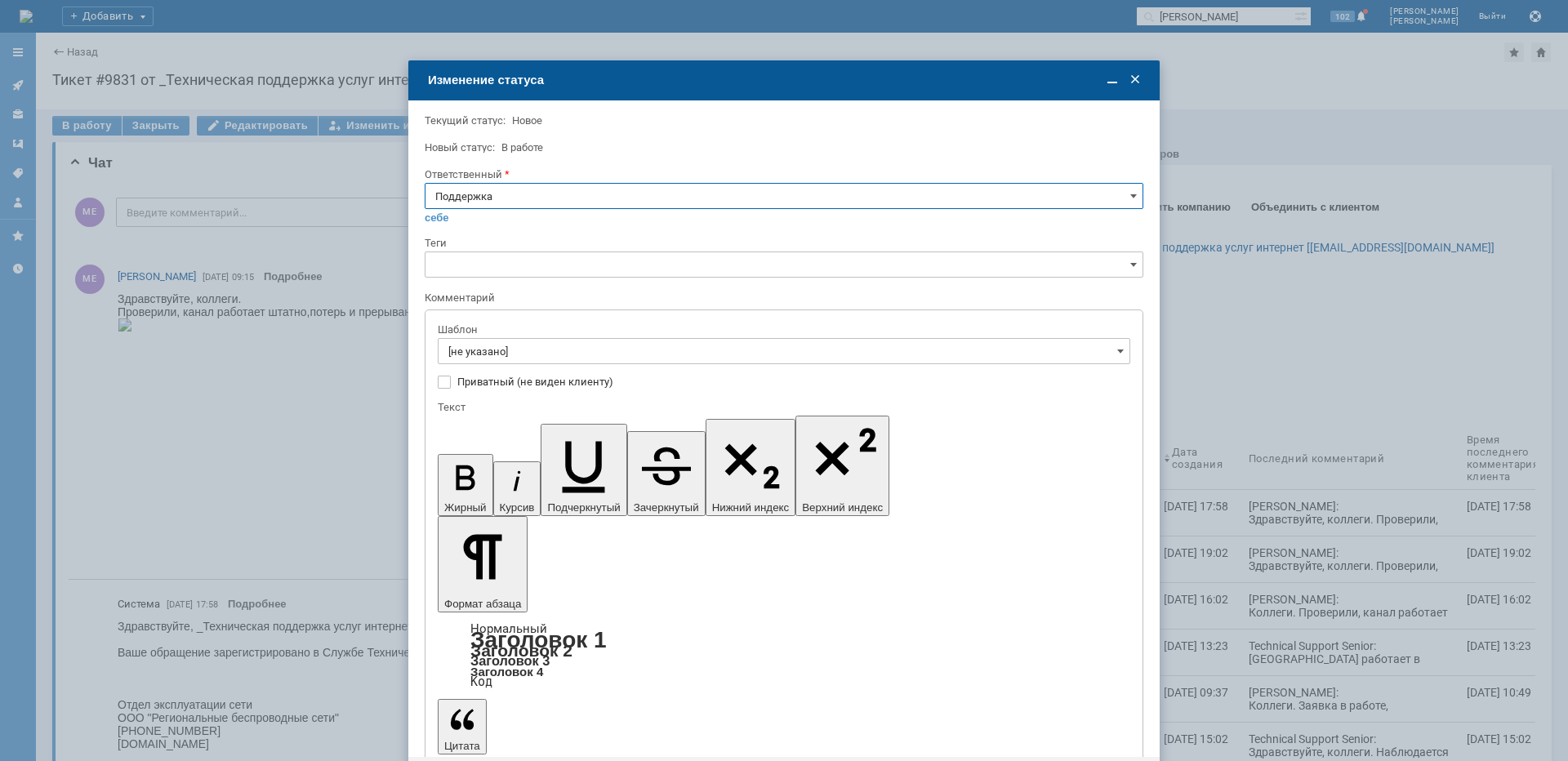
click at [473, 194] on input "Поддержка" at bounding box center [784, 195] width 719 height 27
click at [488, 364] on span "[PERSON_NAME]" at bounding box center [784, 360] width 697 height 13
type input "[PERSON_NAME]"
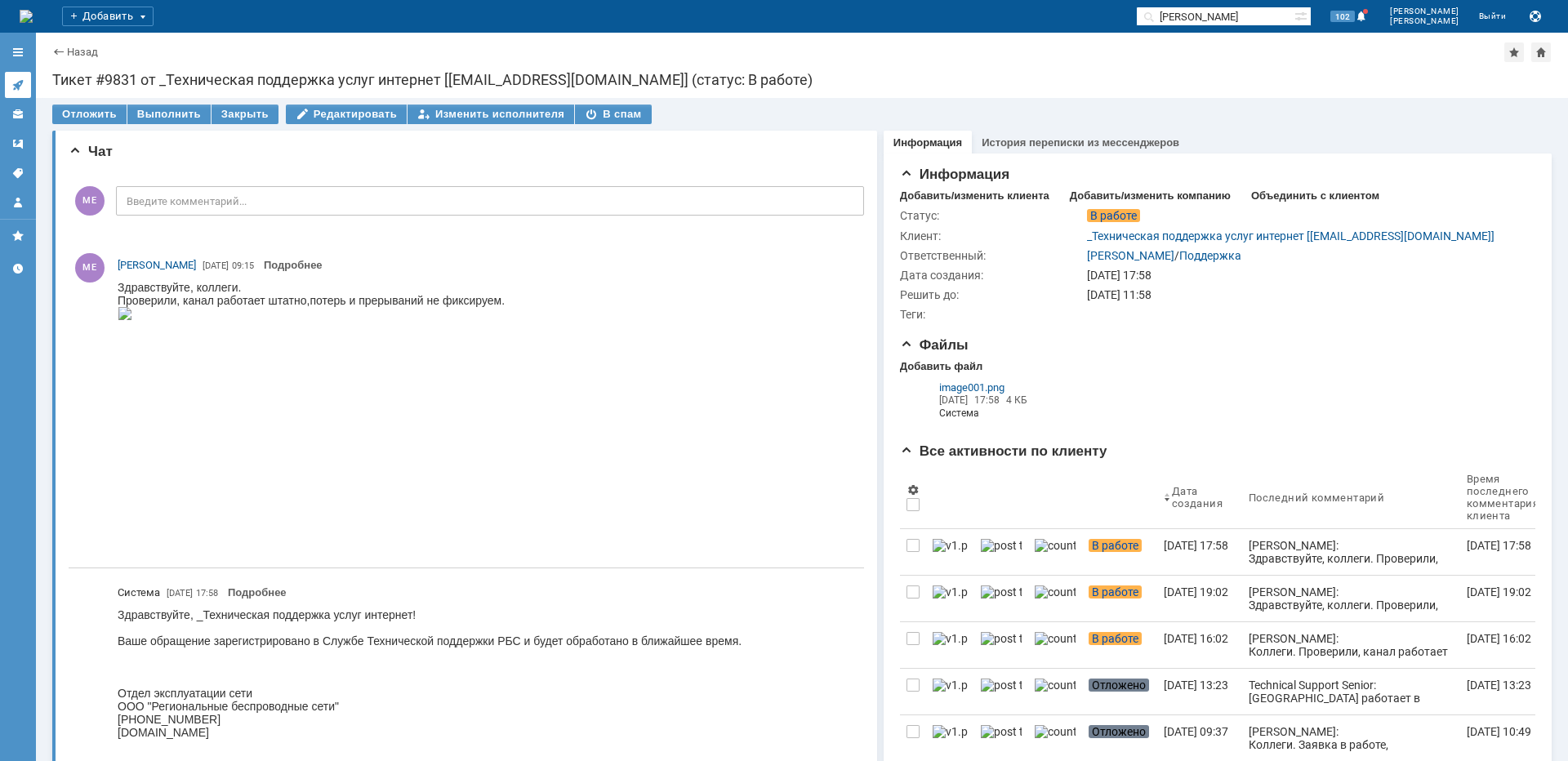
click at [18, 82] on icon at bounding box center [18, 84] width 13 height 13
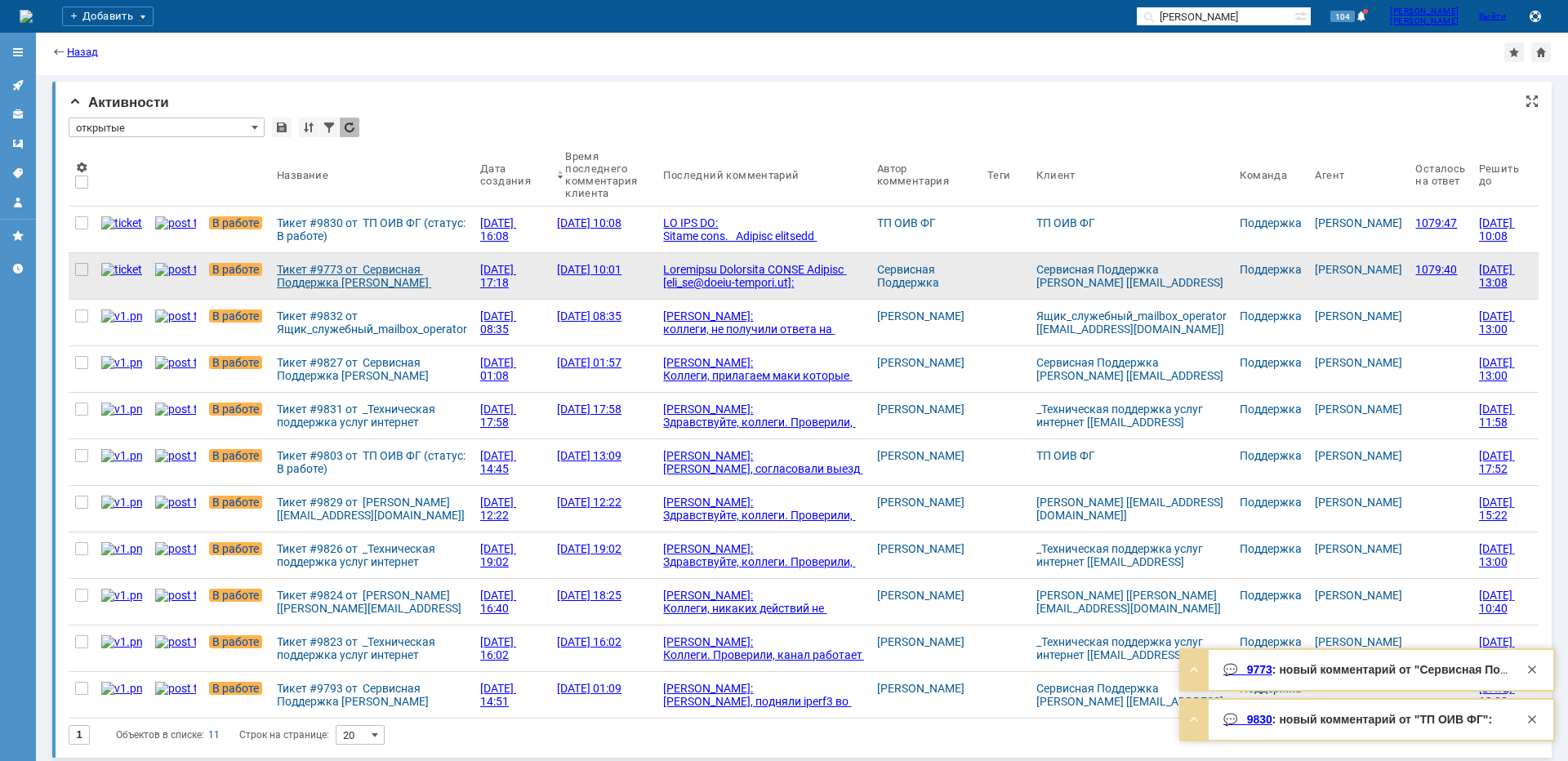
click at [283, 280] on div "Тикет #9773 от Сервисная Поддержка [PERSON_NAME] [[EMAIL_ADDRESS][DOMAIN_NAME]]…" at bounding box center [372, 276] width 190 height 27
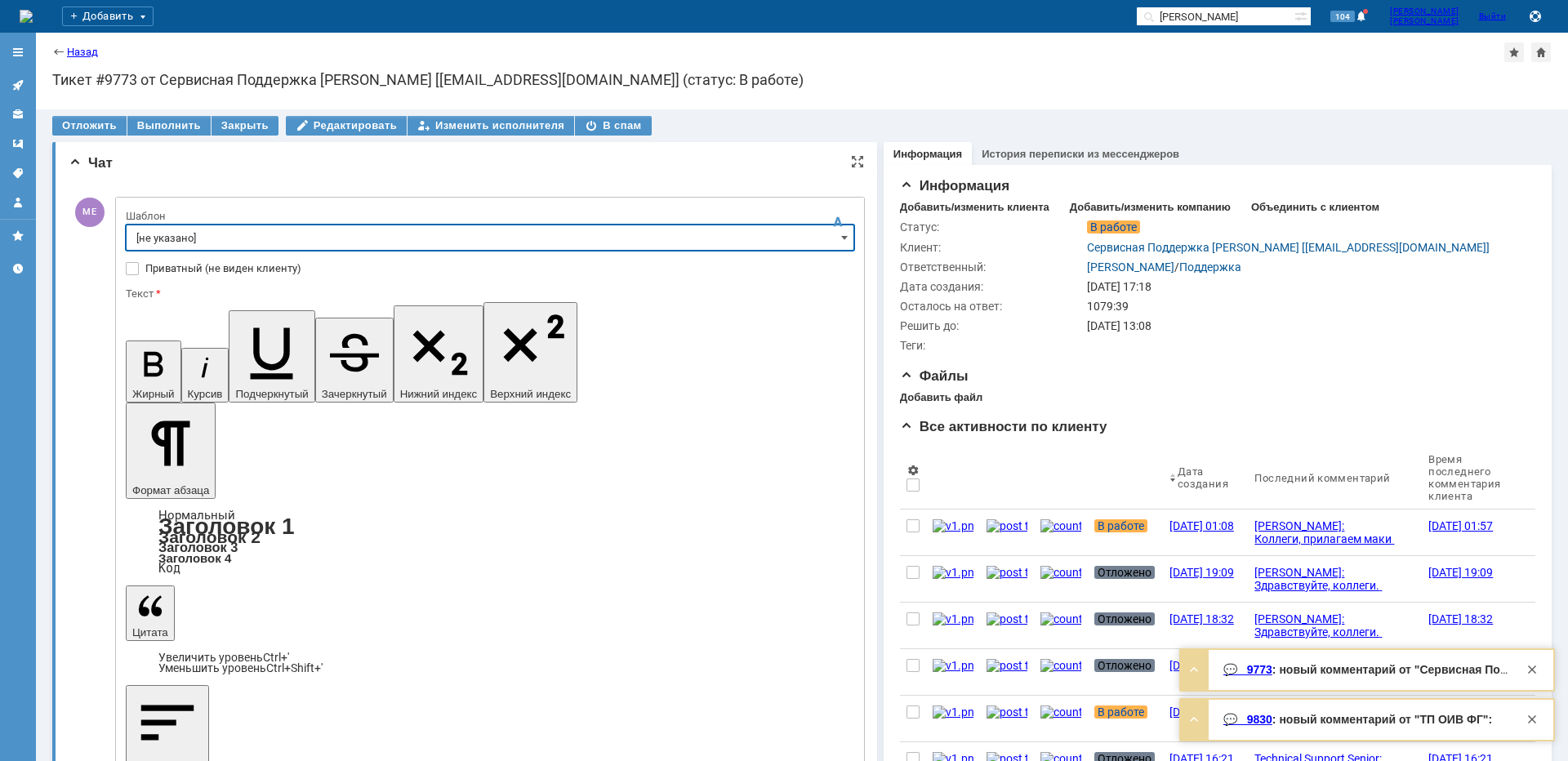
click at [173, 241] on input "[не указано]" at bounding box center [490, 238] width 729 height 27
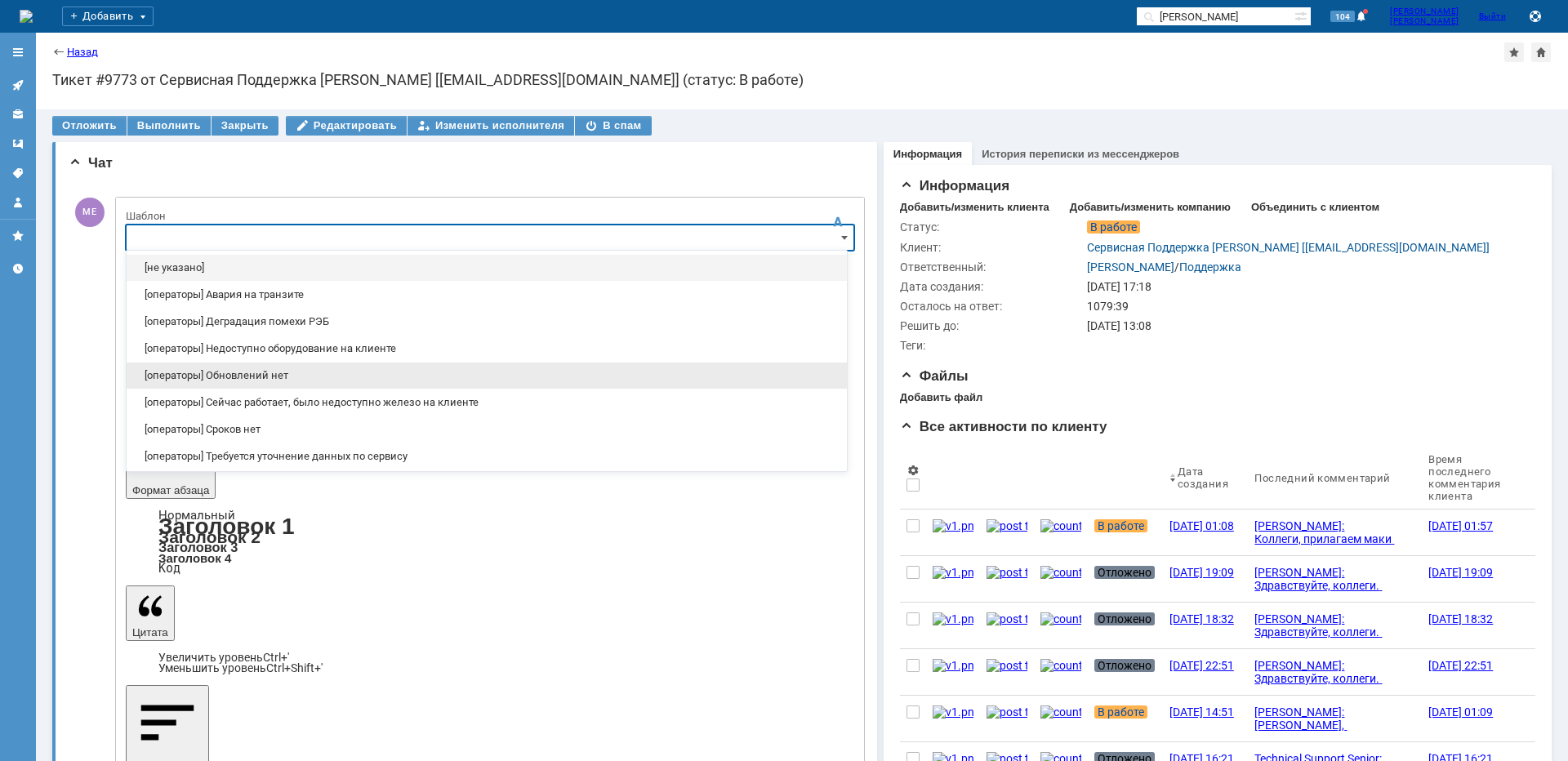
click at [304, 367] on div "[операторы] Обновлений нет" at bounding box center [487, 375] width 721 height 27
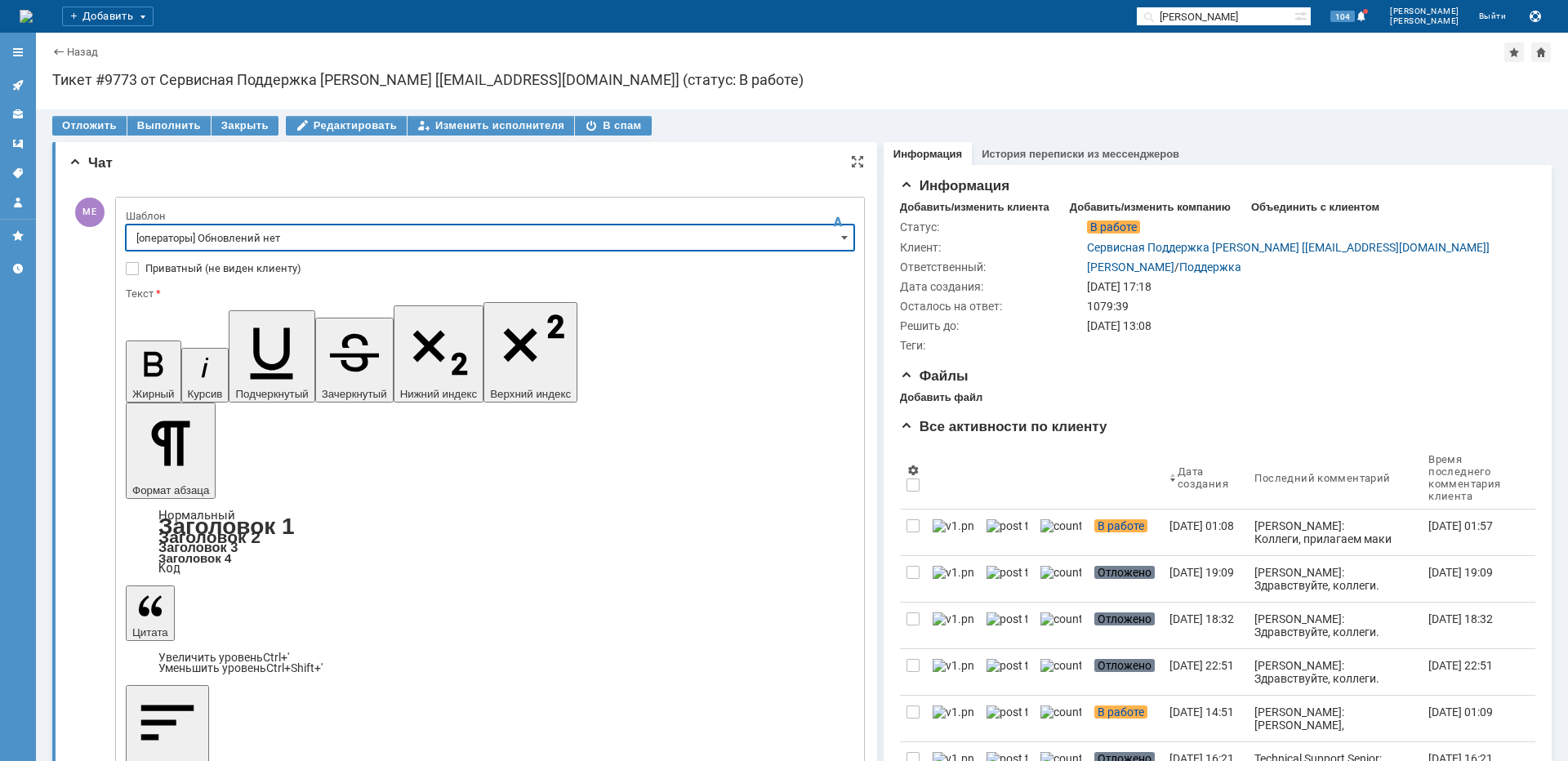
type input "[операторы] Обновлений нет"
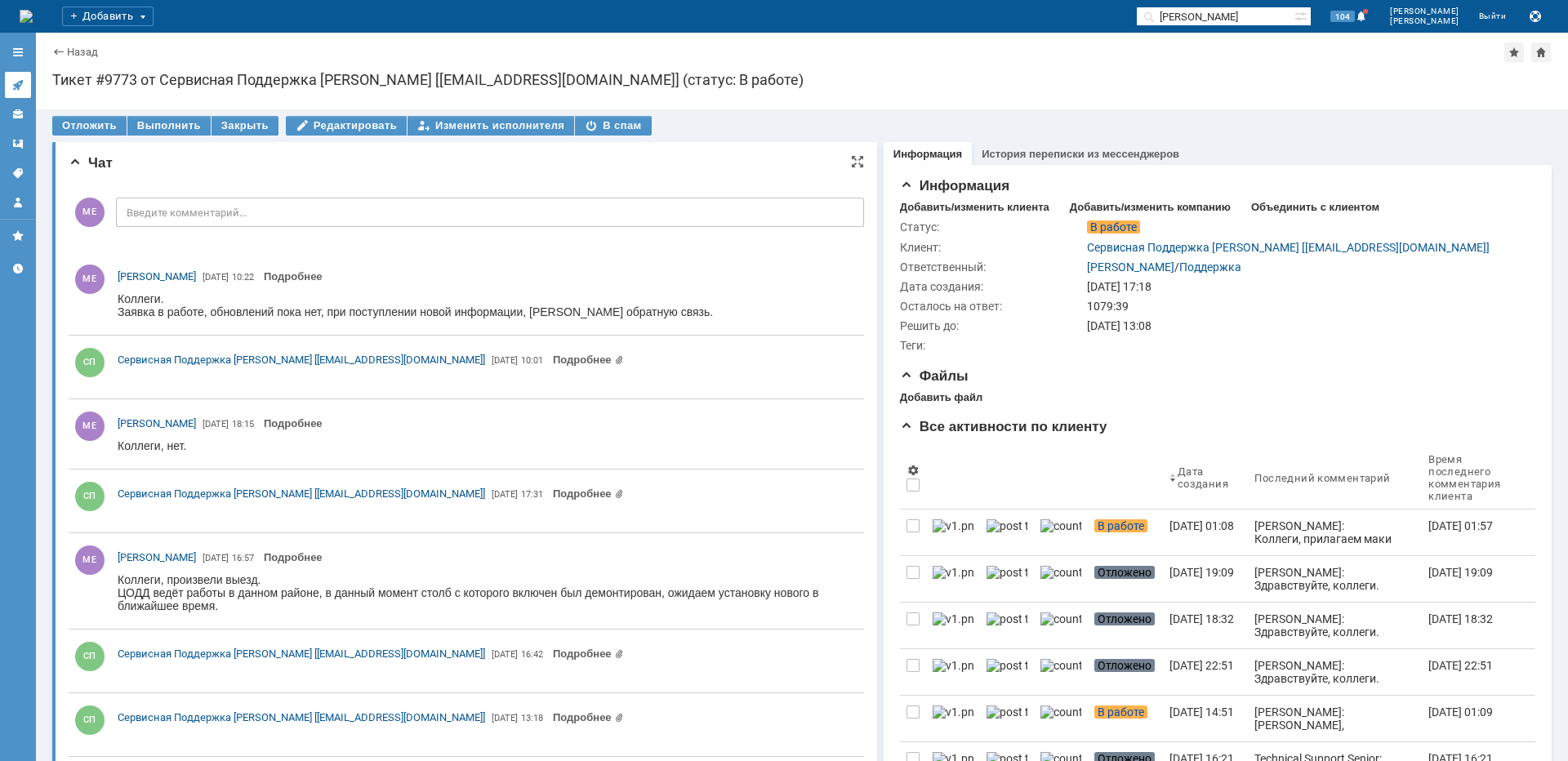
click at [22, 82] on icon at bounding box center [17, 85] width 11 height 11
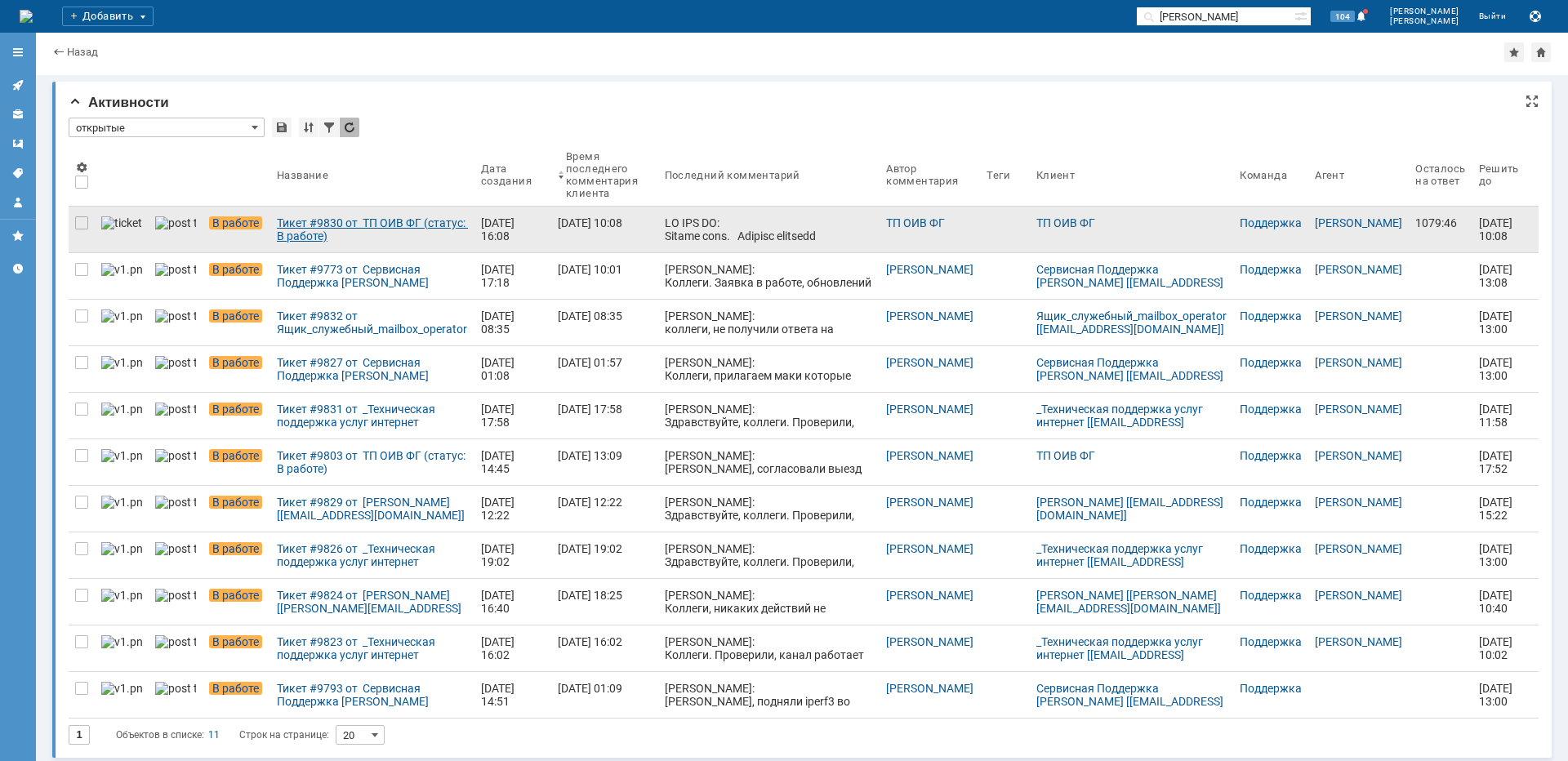
click at [312, 228] on div "Тикет #9830 от ТП ОИВ ФГ (статус: В работе)" at bounding box center [372, 229] width 191 height 27
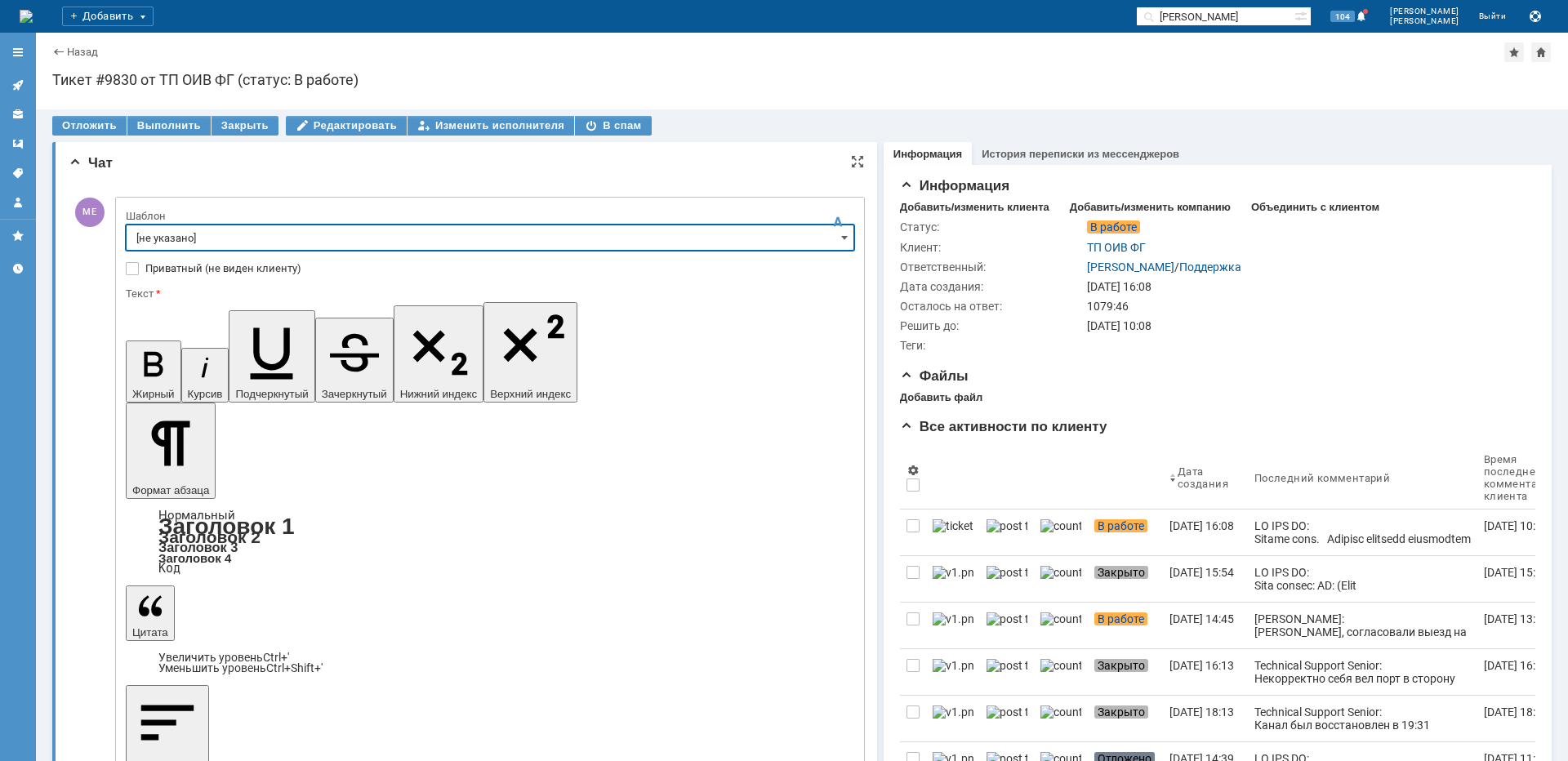
click at [168, 236] on input "[не указано]" at bounding box center [490, 238] width 729 height 27
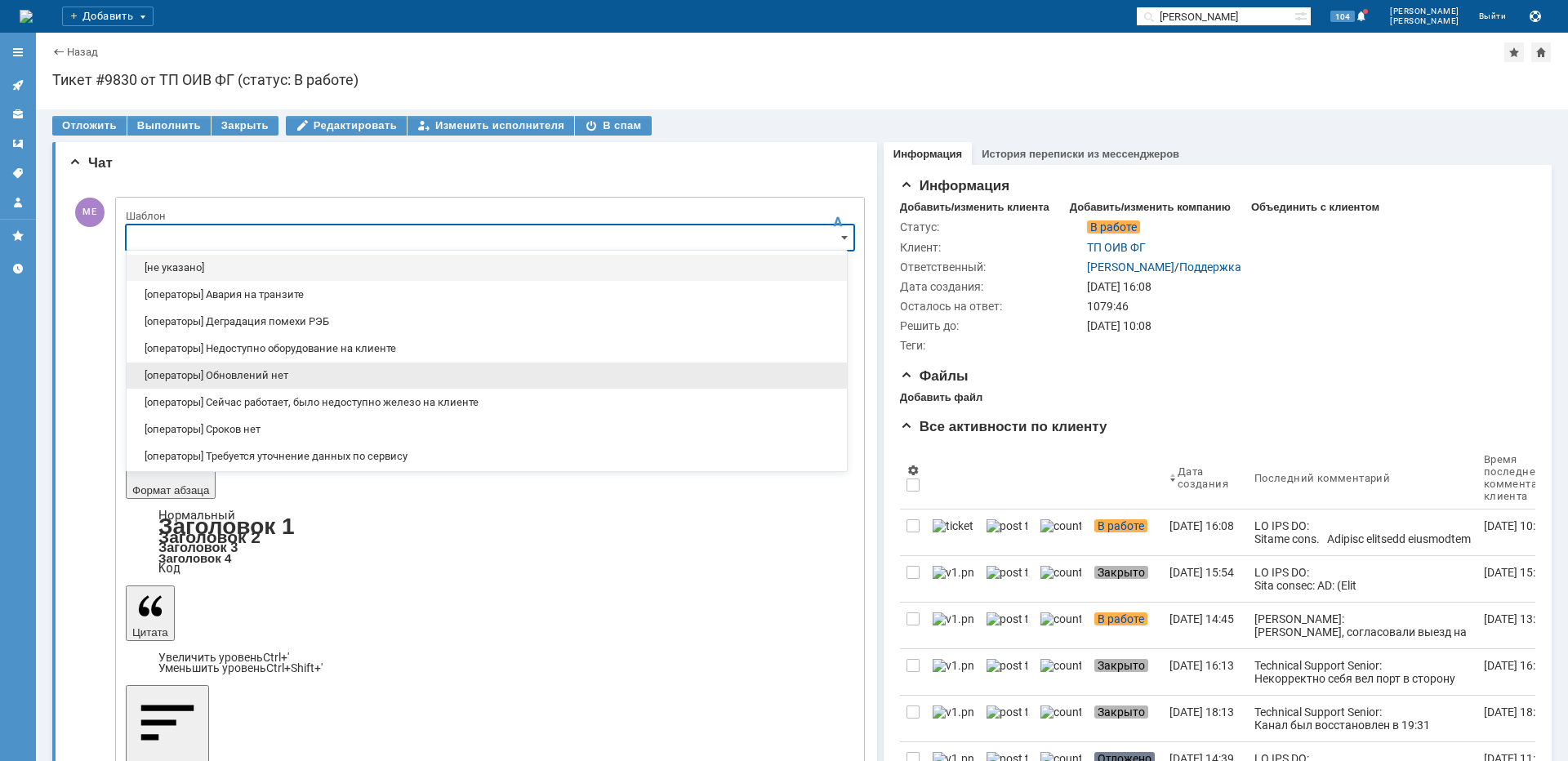
click at [234, 375] on span "[операторы] Обновлений нет" at bounding box center [487, 375] width 701 height 13
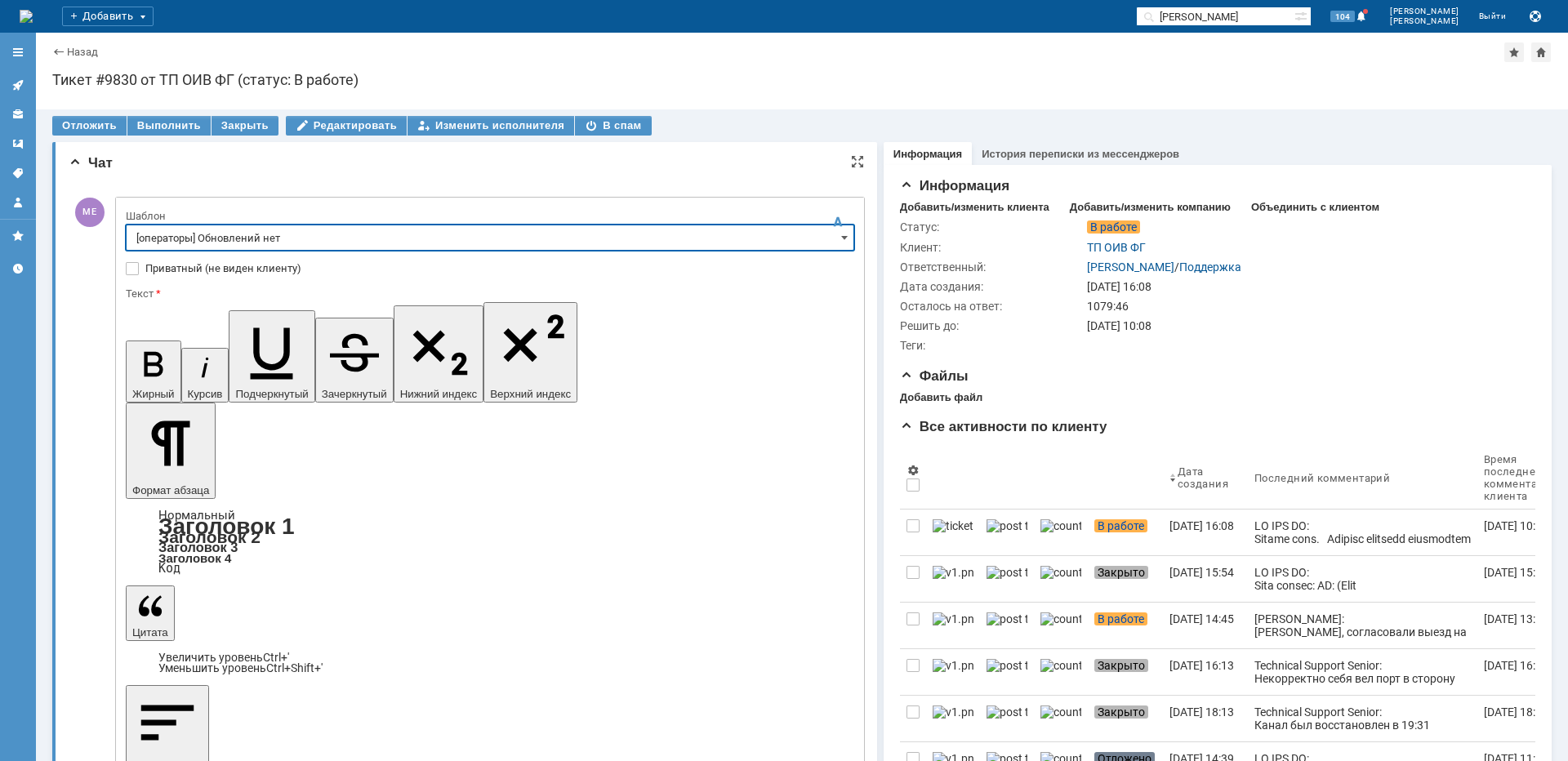
type input "[операторы] Обновлений нет"
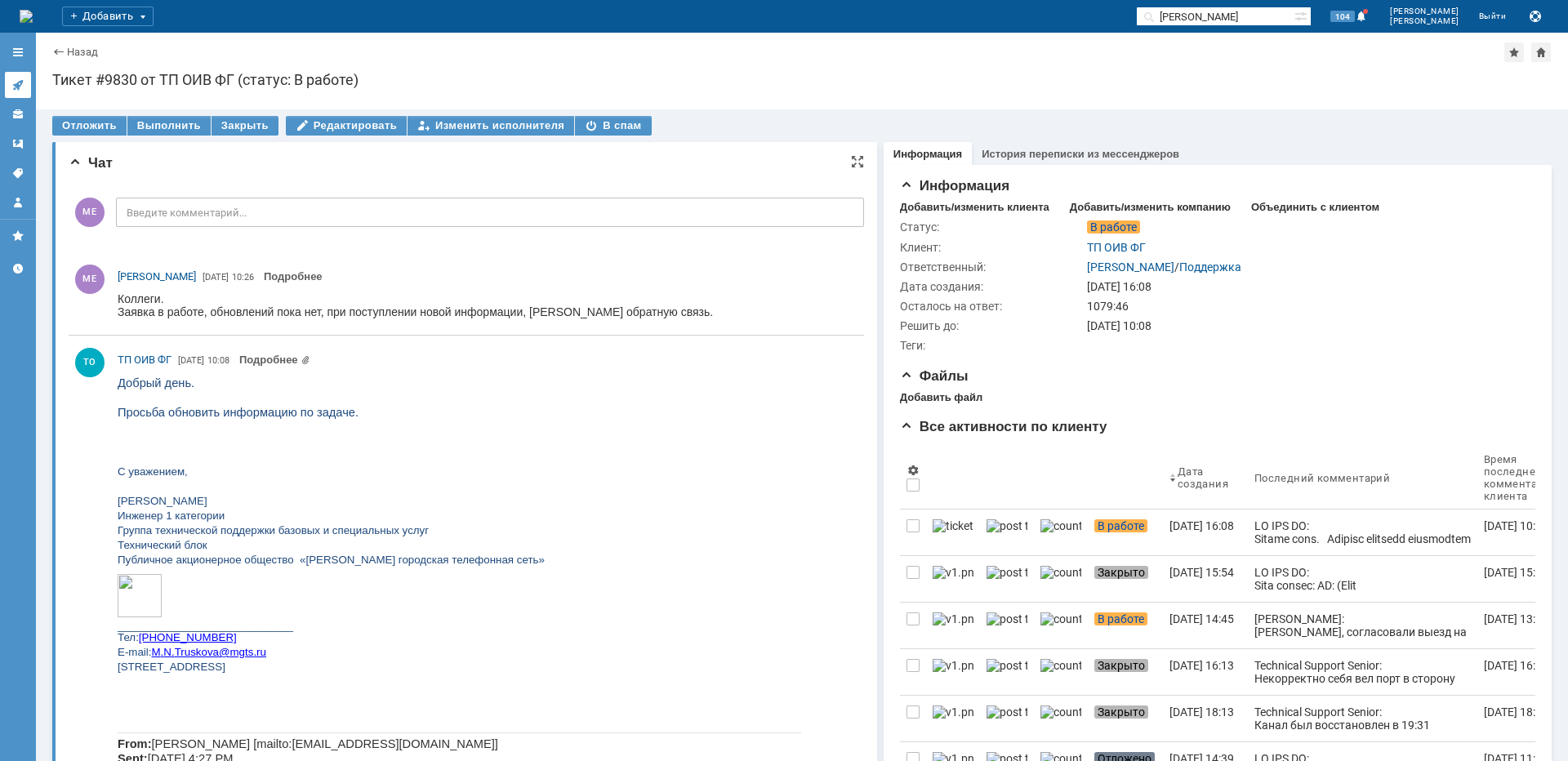
click at [20, 89] on icon at bounding box center [18, 84] width 13 height 13
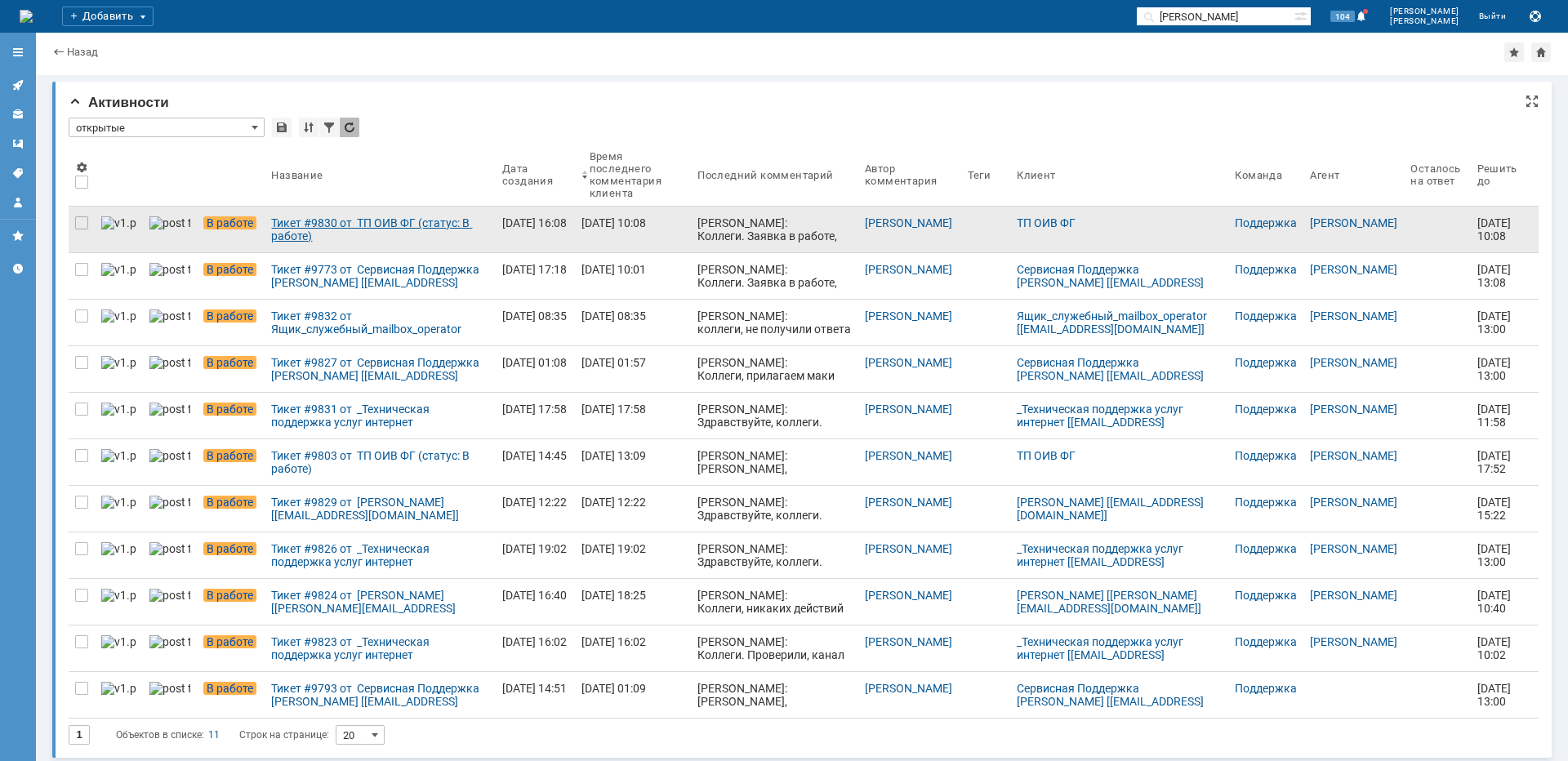
click at [322, 226] on div "Тикет #9830 от ТП ОИВ ФГ (статус: В работе)" at bounding box center [380, 229] width 218 height 27
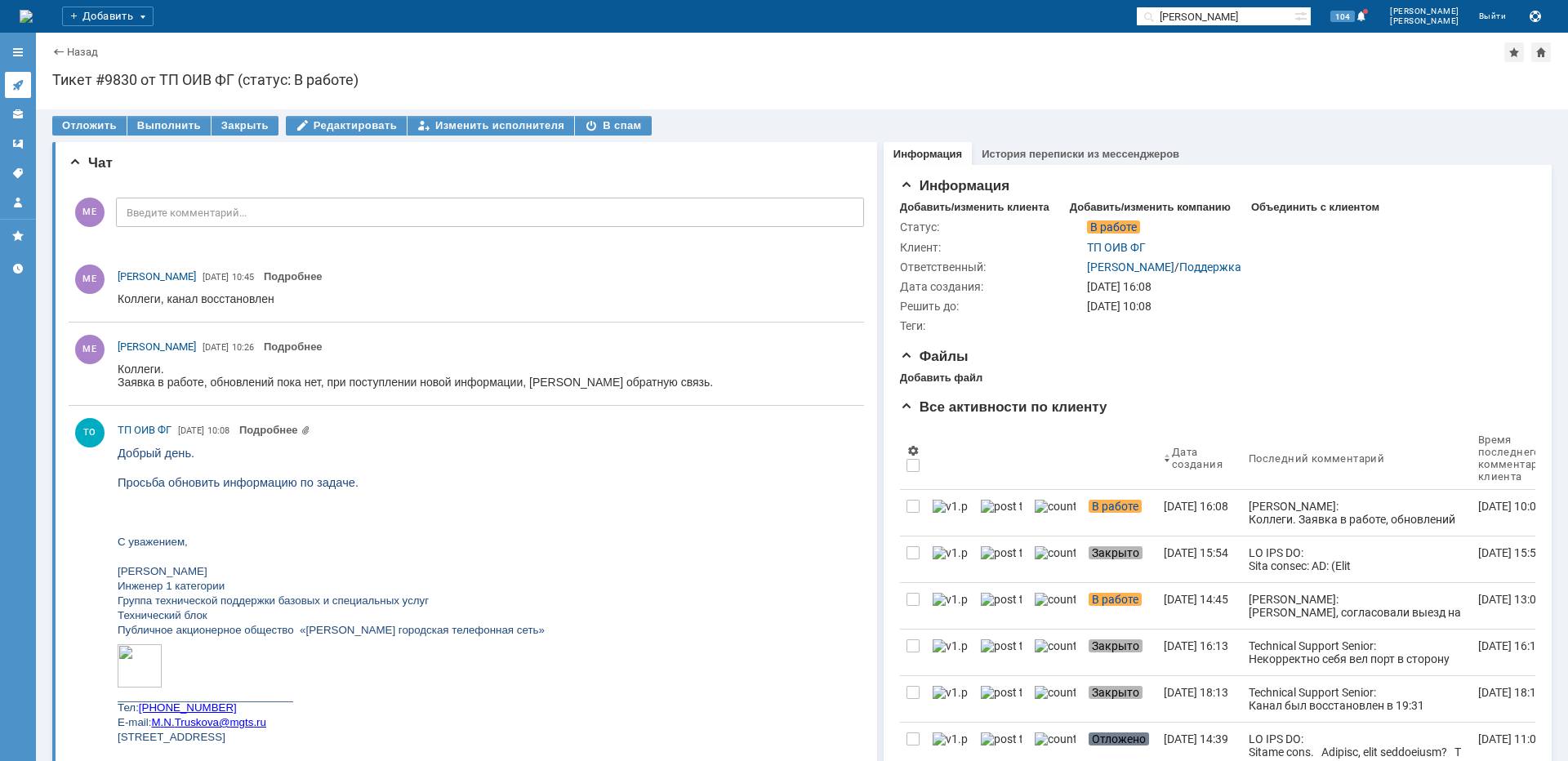
click at [11, 75] on link at bounding box center [18, 84] width 27 height 27
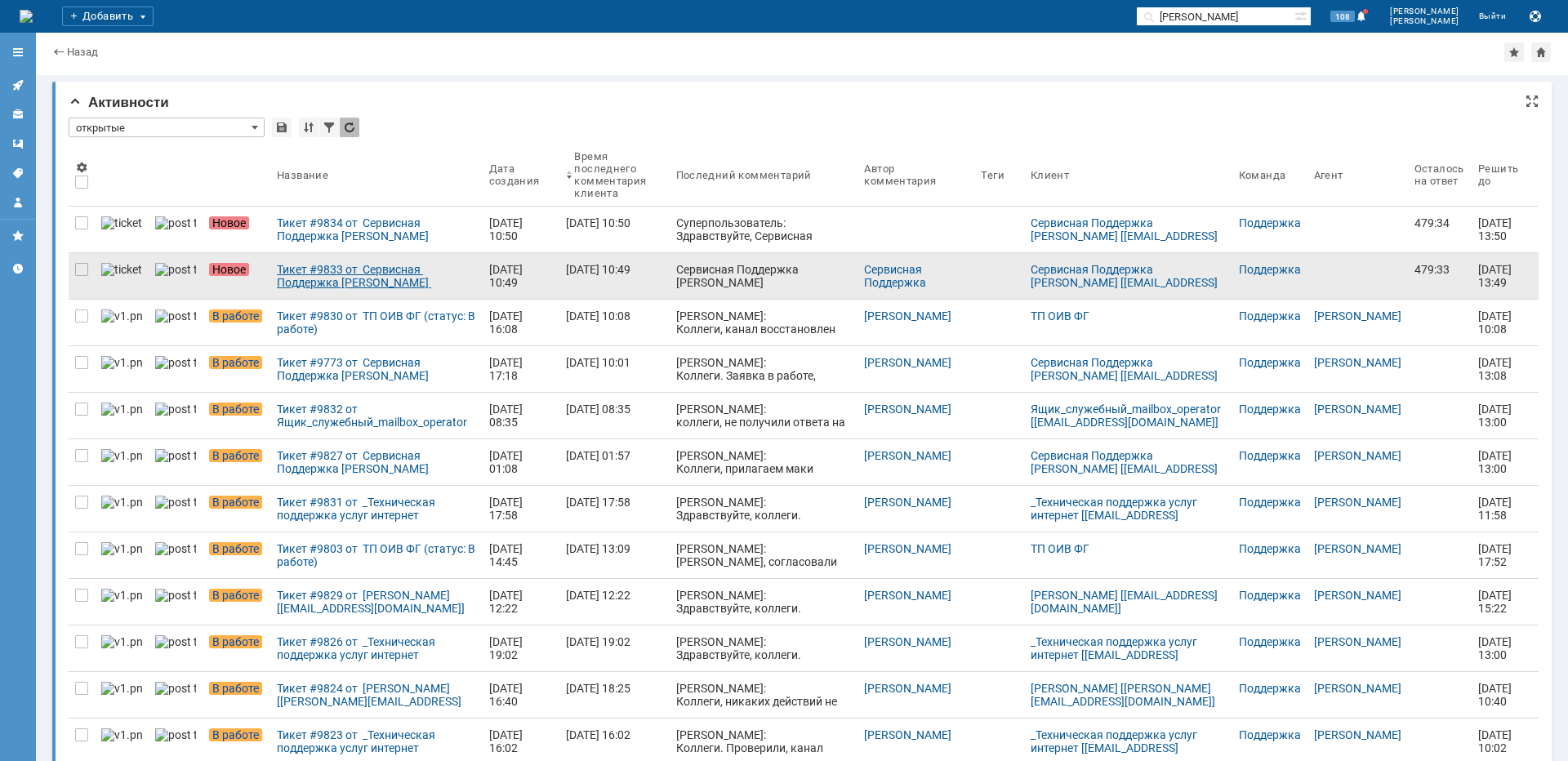
click at [289, 275] on div "Тикет #9833 от Сервисная Поддержка [PERSON_NAME] [[EMAIL_ADDRESS][DOMAIN_NAME]]…" at bounding box center [376, 276] width 199 height 27
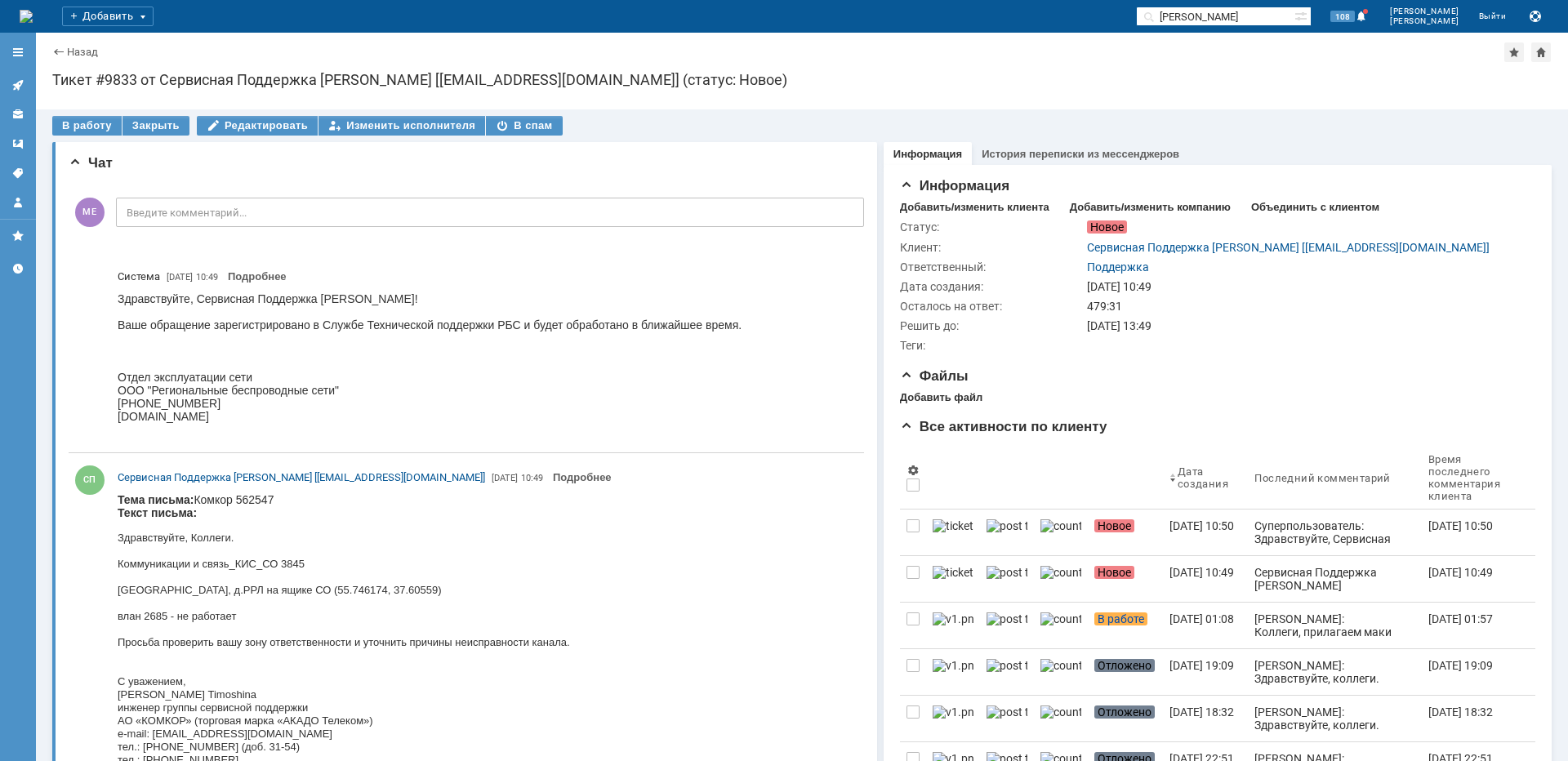
click at [82, 129] on div "В работу" at bounding box center [86, 126] width 70 height 20
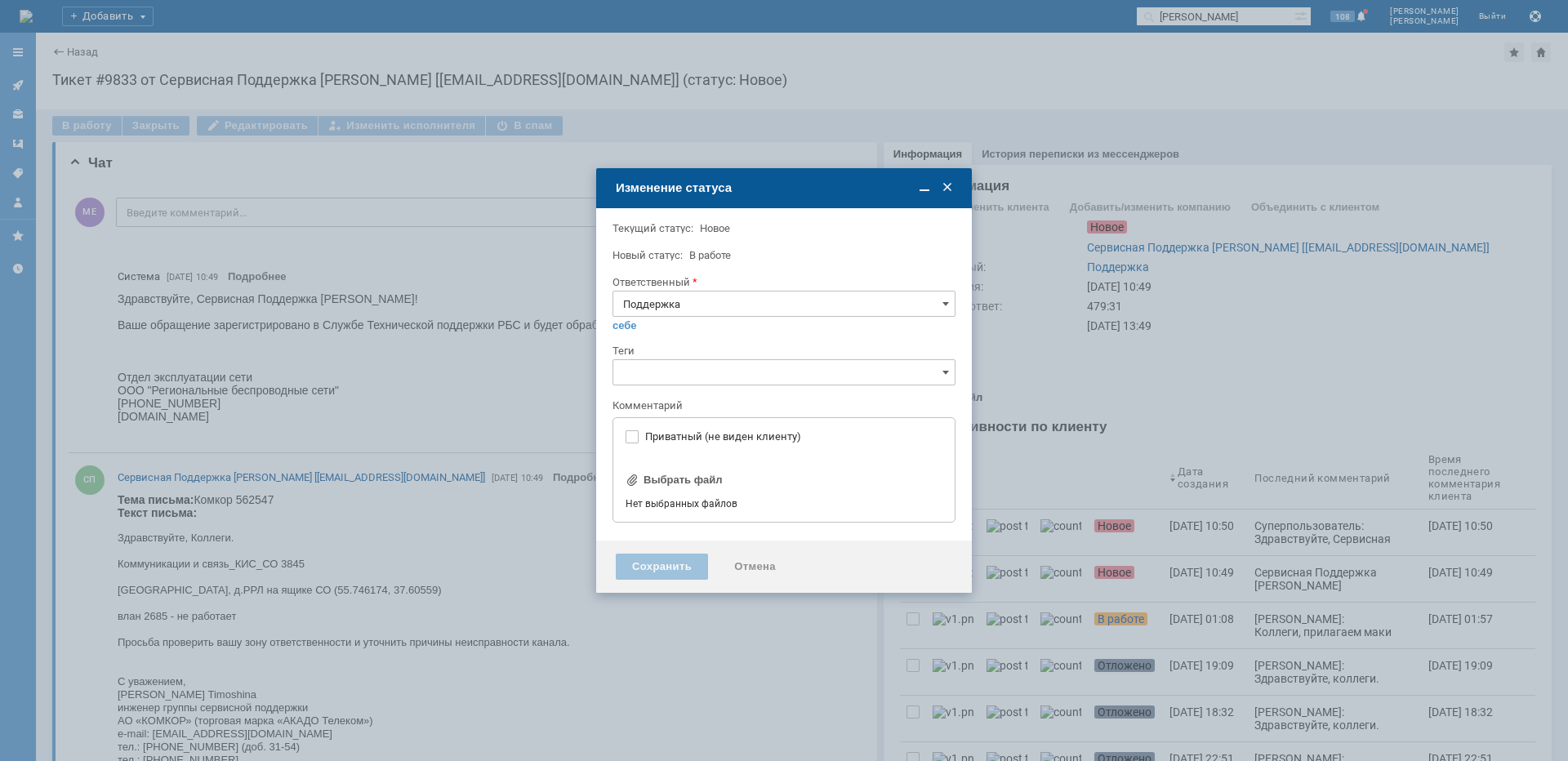
type input "[не указано]"
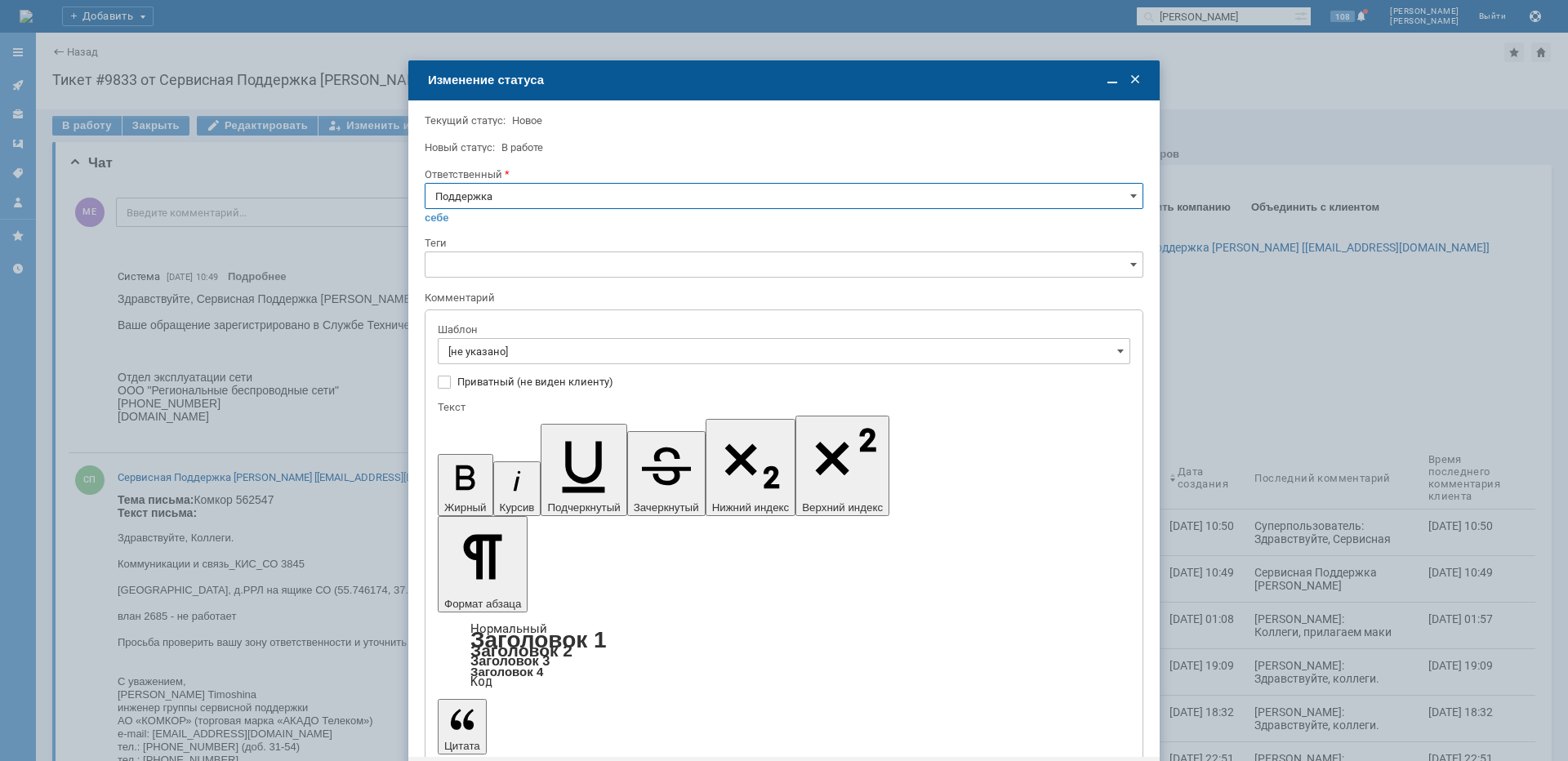
click at [482, 196] on input "Поддержка" at bounding box center [784, 195] width 719 height 27
click at [477, 364] on span "[PERSON_NAME]" at bounding box center [784, 360] width 697 height 13
type input "[PERSON_NAME]"
click at [482, 357] on input "[не указано]" at bounding box center [784, 351] width 692 height 27
type input "[PERSON_NAME]"
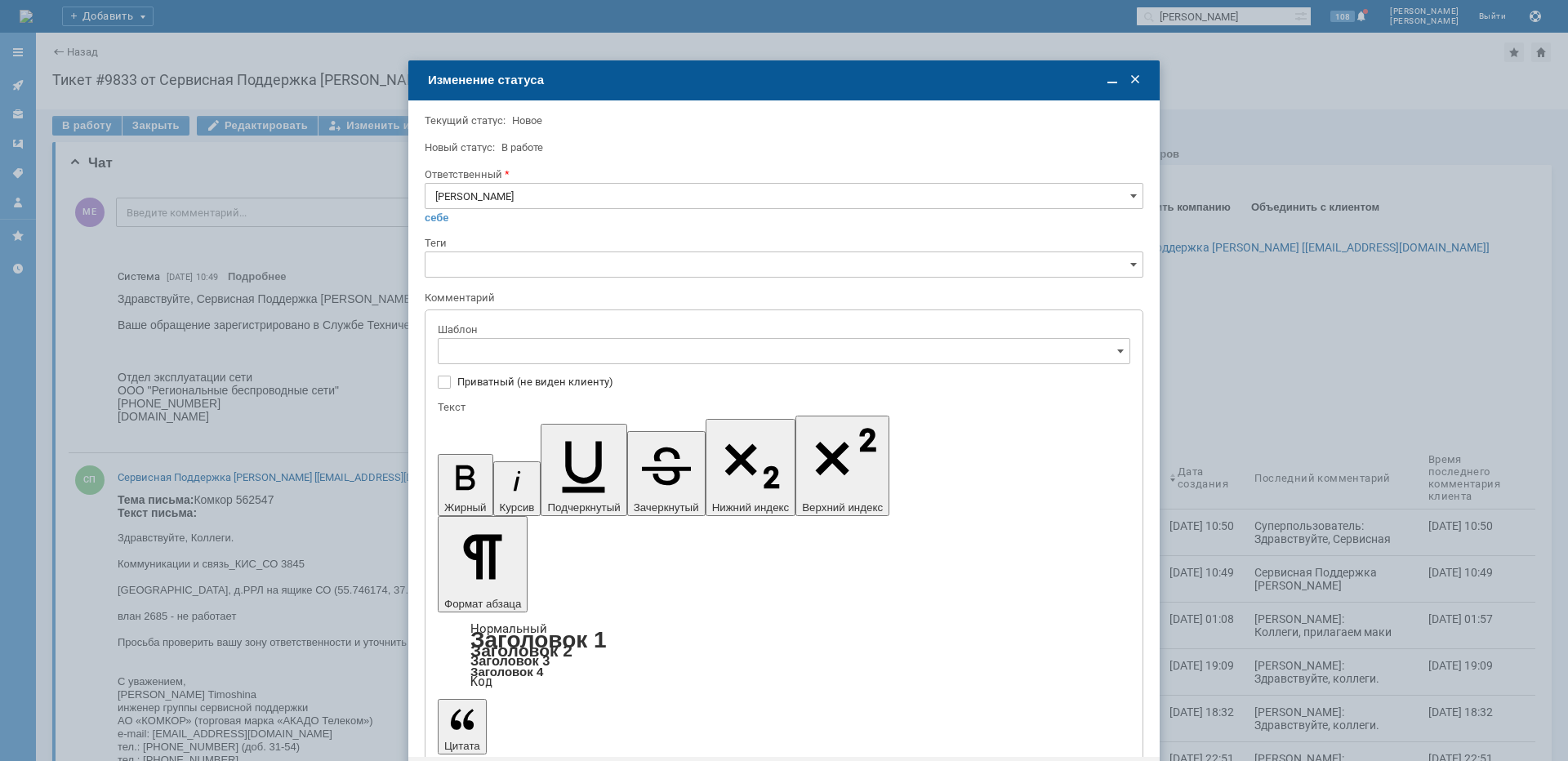
drag, startPoint x: 563, startPoint y: 407, endPoint x: 564, endPoint y: 425, distance: 18.0
click at [562, 407] on span "[операторы] Авария на транзите" at bounding box center [784, 408] width 672 height 13
type input "[операторы] Авария на транзите"
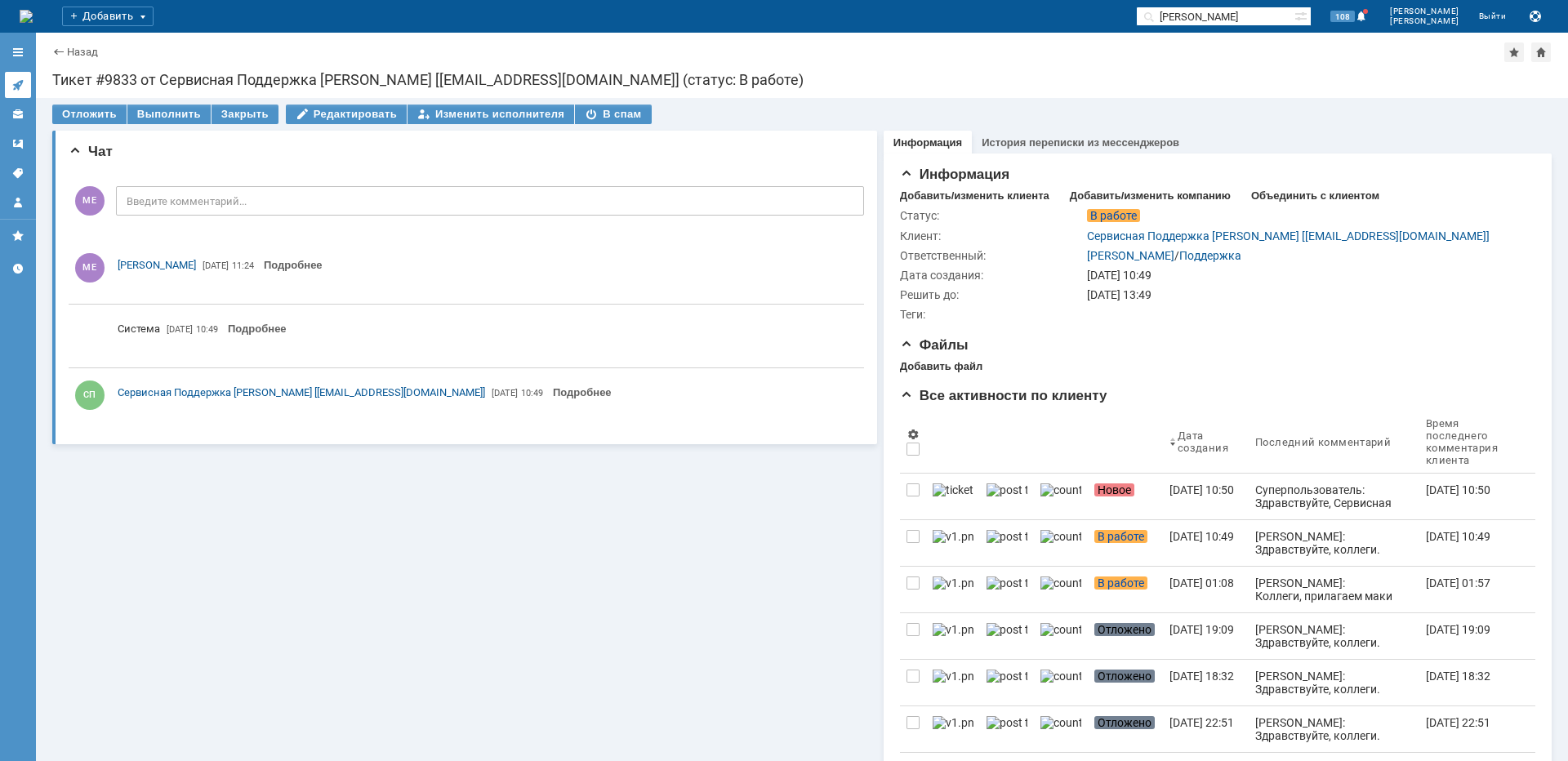
click at [21, 79] on icon at bounding box center [18, 84] width 13 height 13
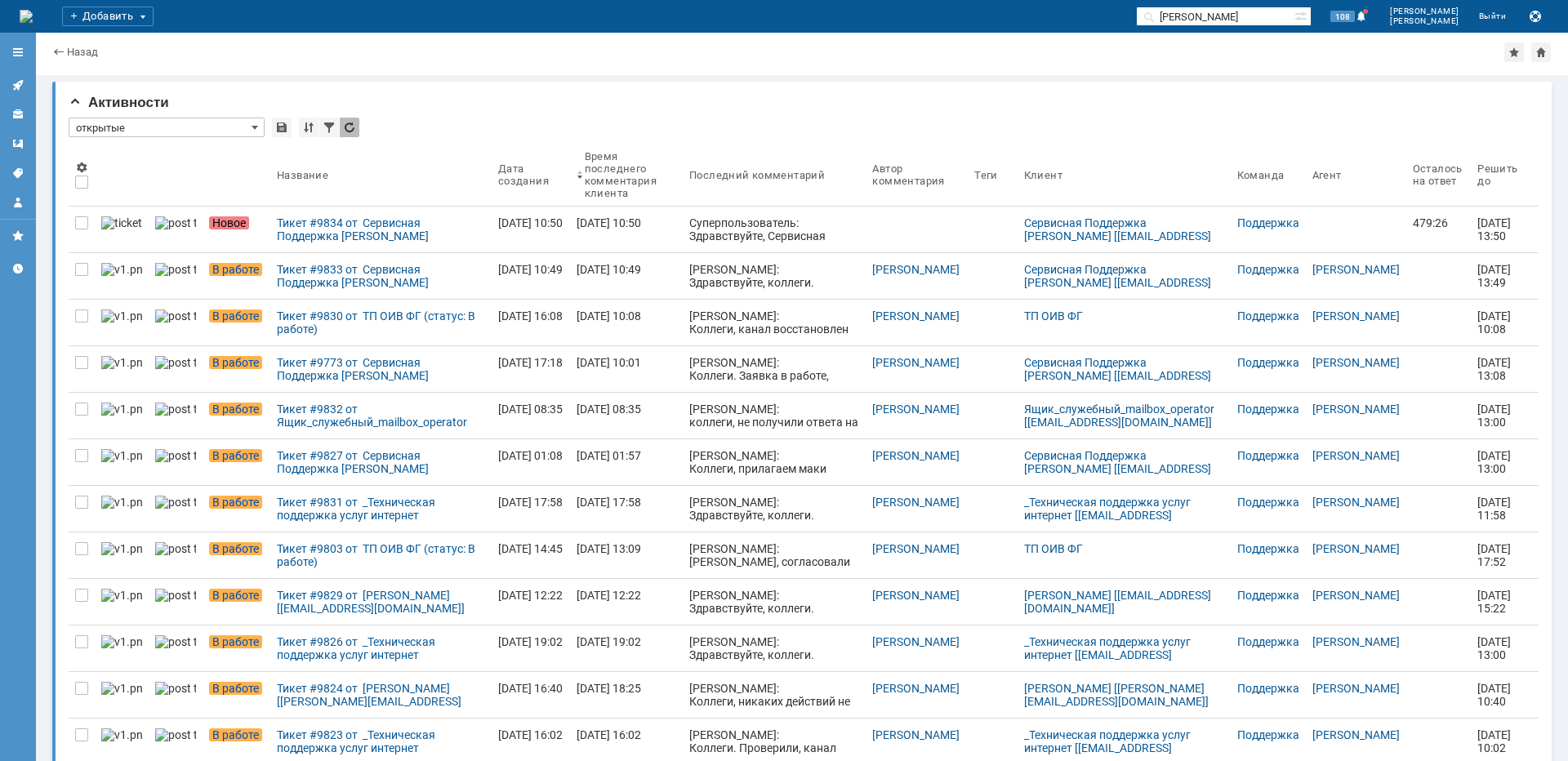
click at [279, 232] on div "Тикет #9834 от Сервисная Поддержка [PERSON_NAME] [[EMAIL_ADDRESS][DOMAIN_NAME]]…" at bounding box center [381, 229] width 208 height 27
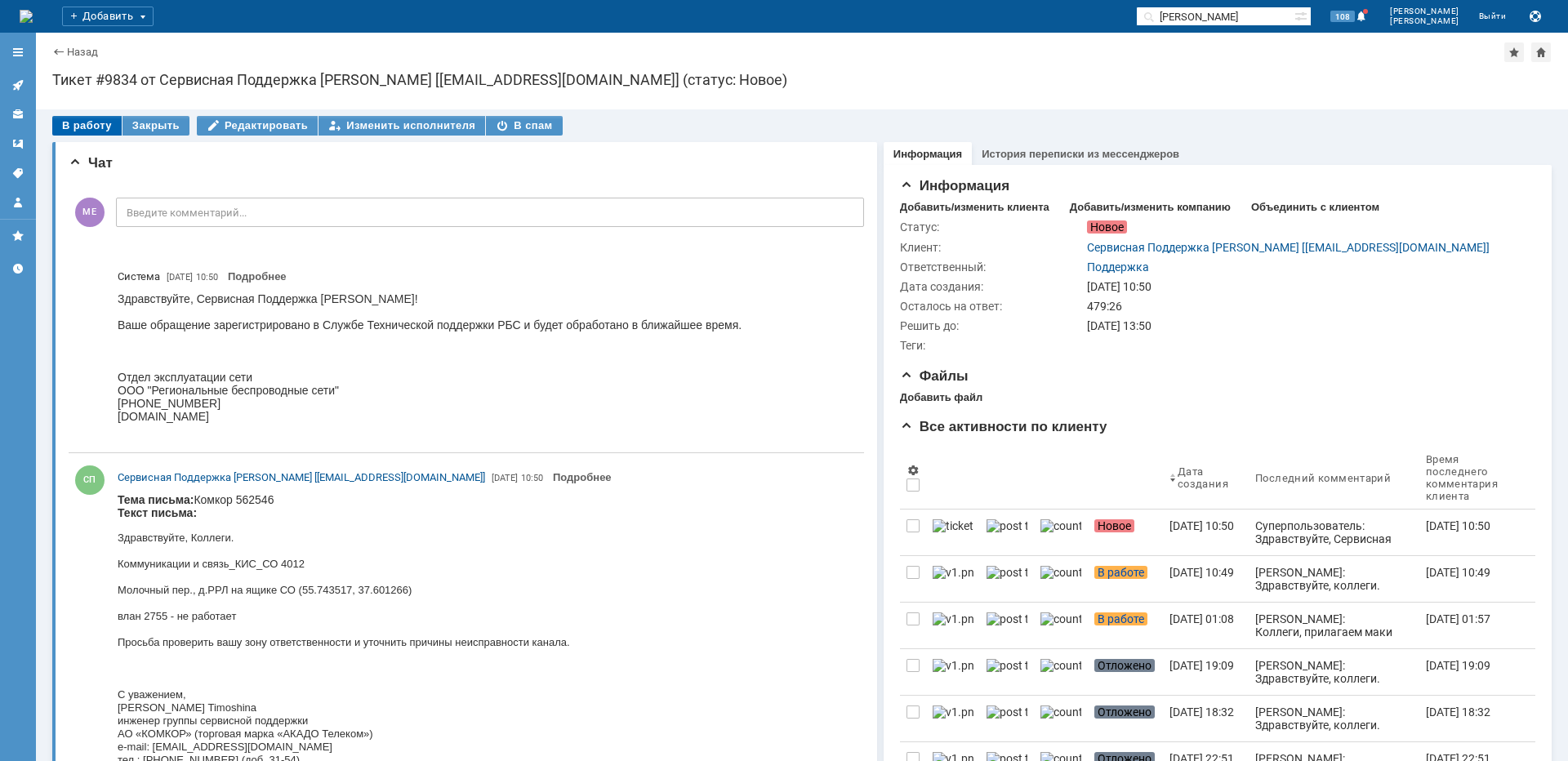
click at [98, 126] on div "В работу" at bounding box center [86, 126] width 70 height 20
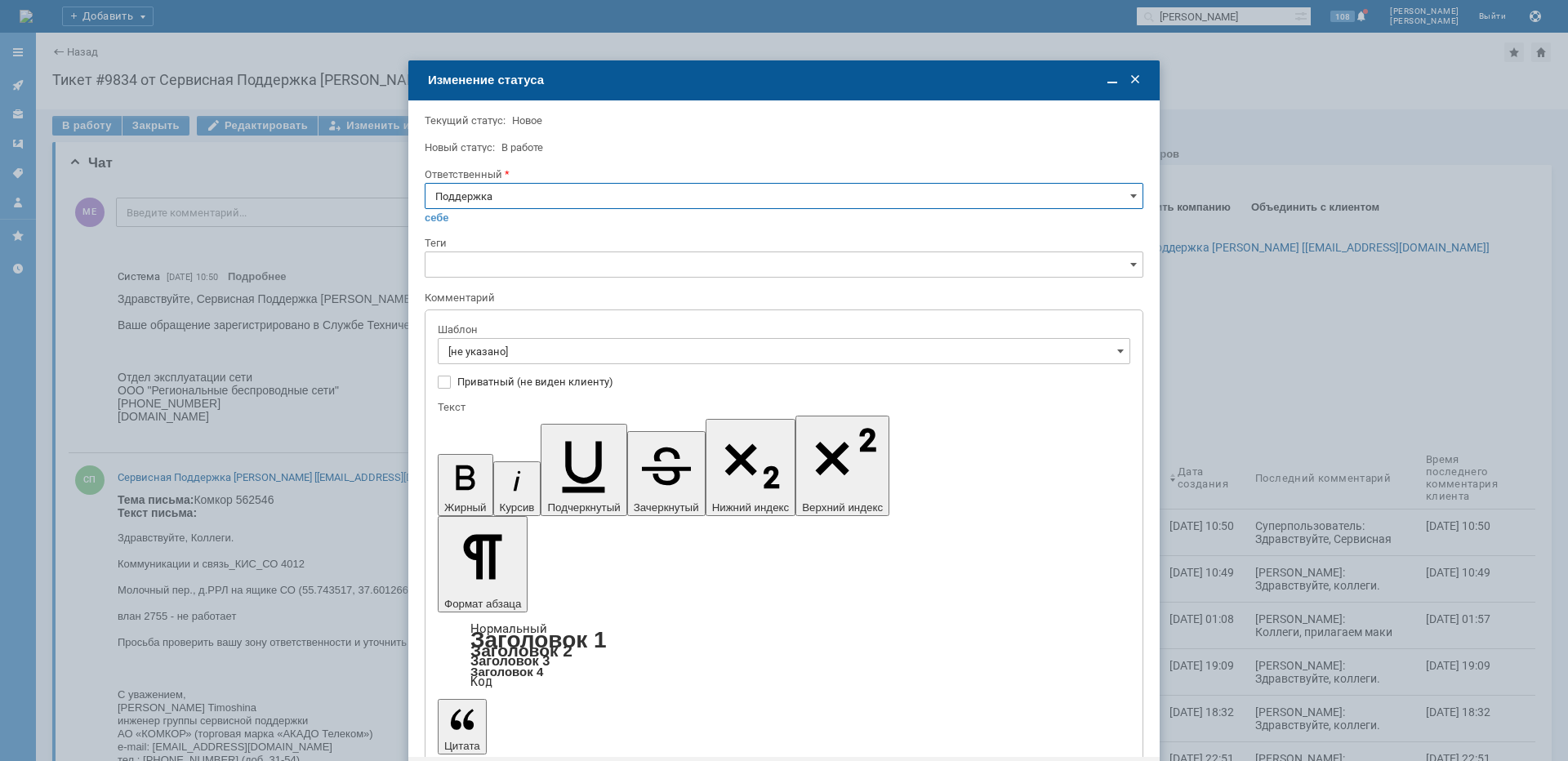
click at [535, 181] on div "Ответственный" at bounding box center [784, 176] width 719 height 16
click at [532, 205] on input "Поддержка" at bounding box center [784, 195] width 719 height 27
click at [505, 361] on span "[PERSON_NAME]" at bounding box center [784, 360] width 697 height 13
type input "[PERSON_NAME]"
click at [506, 359] on input "[не указано]" at bounding box center [784, 351] width 692 height 27
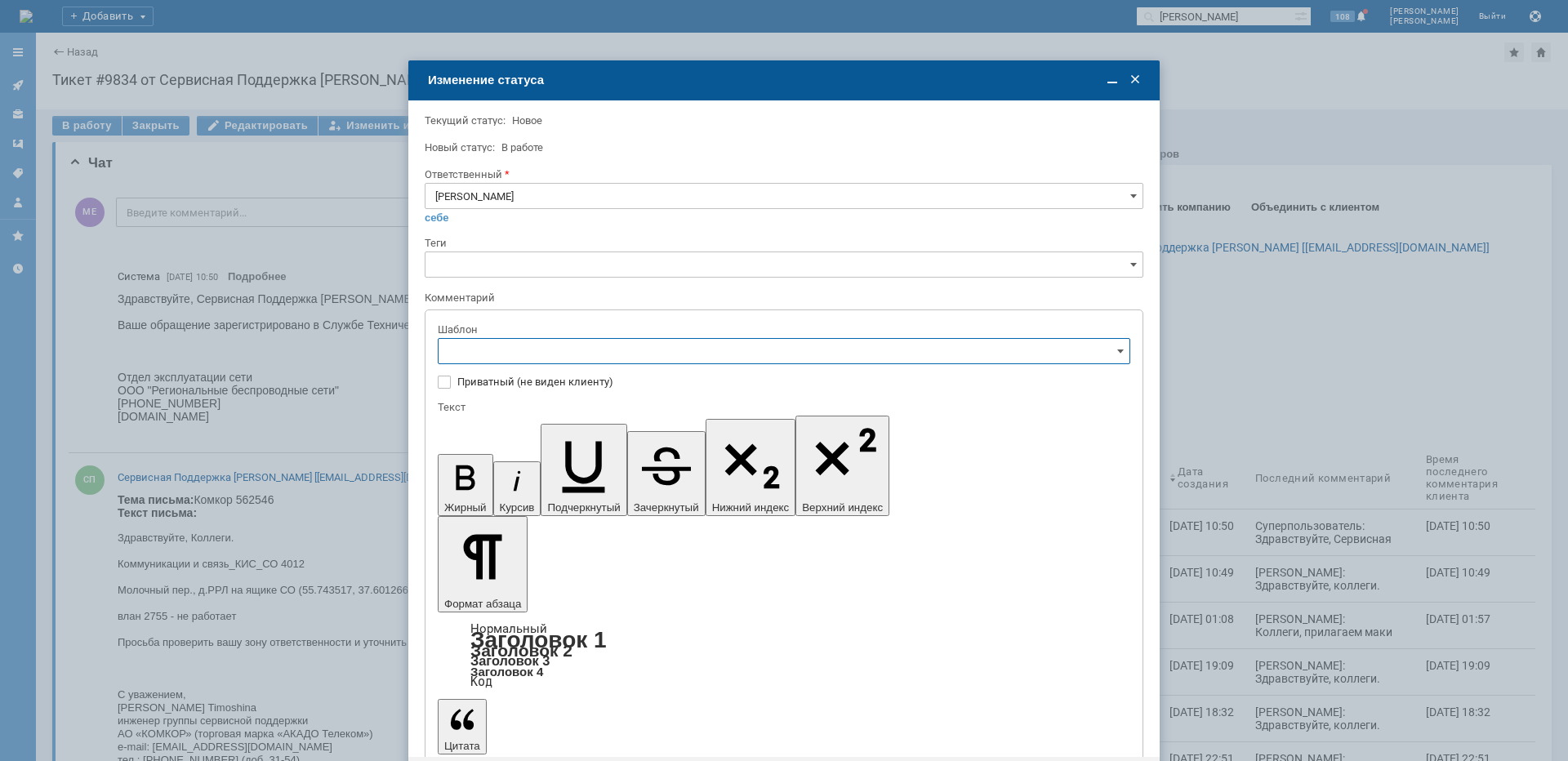
type input "[PERSON_NAME]"
click at [549, 412] on span "[операторы] Авария на транзите" at bounding box center [784, 408] width 672 height 13
type input "[операторы] Авария на транзите"
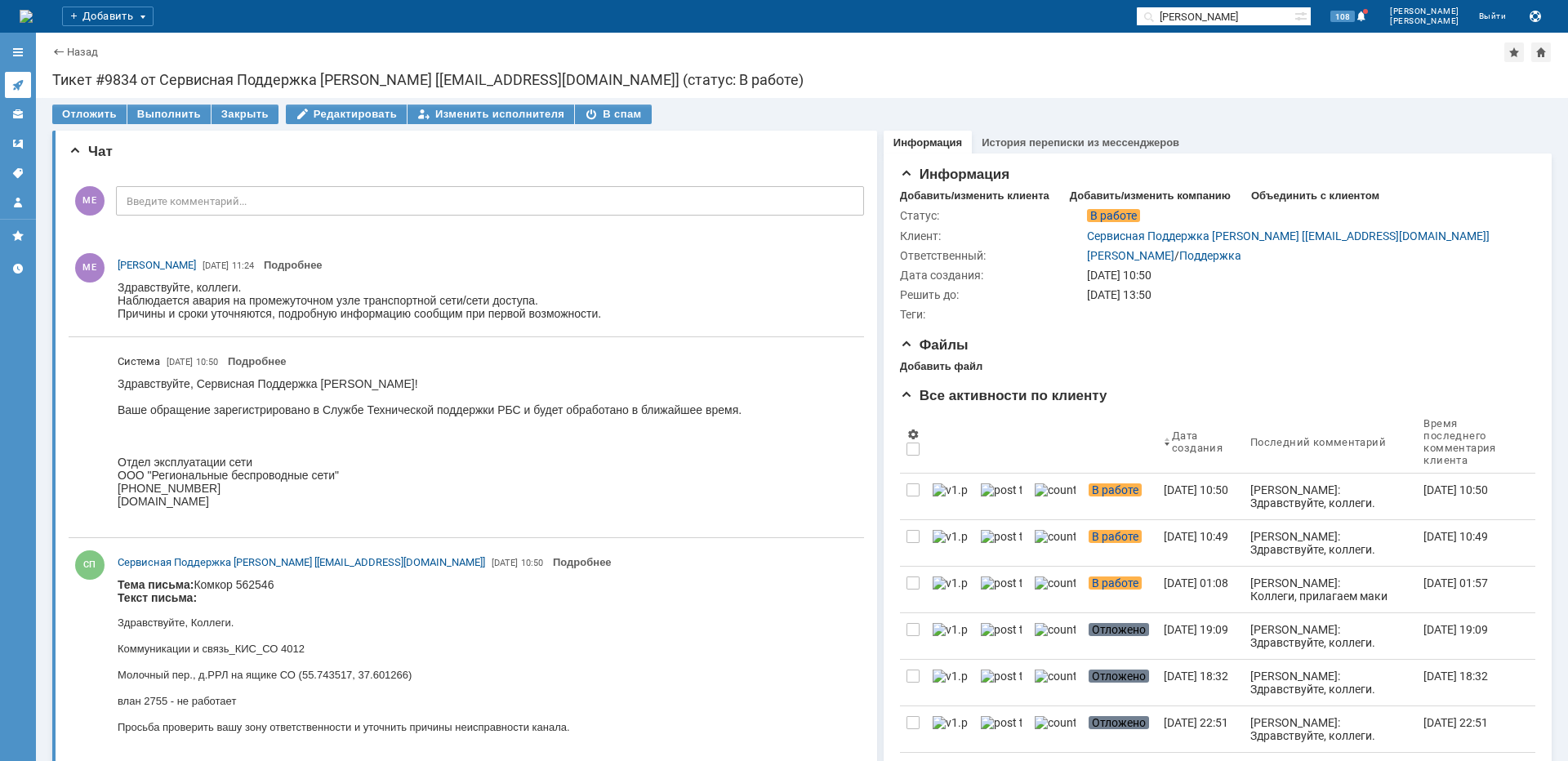
click at [26, 85] on link at bounding box center [18, 84] width 27 height 27
